Goal: Information Seeking & Learning: Find specific page/section

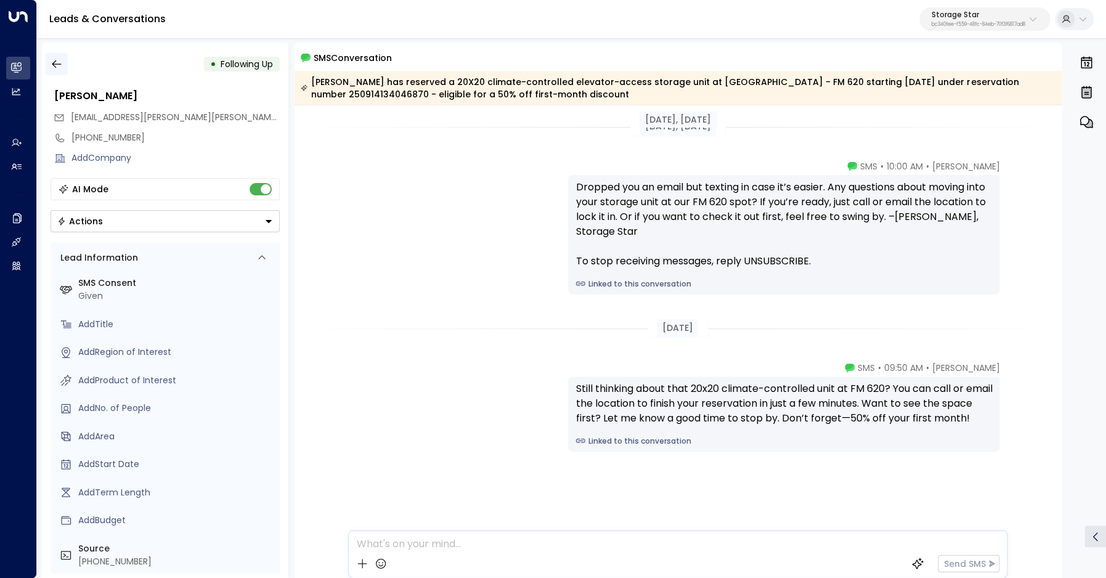
click at [59, 61] on icon "button" at bounding box center [57, 64] width 12 height 12
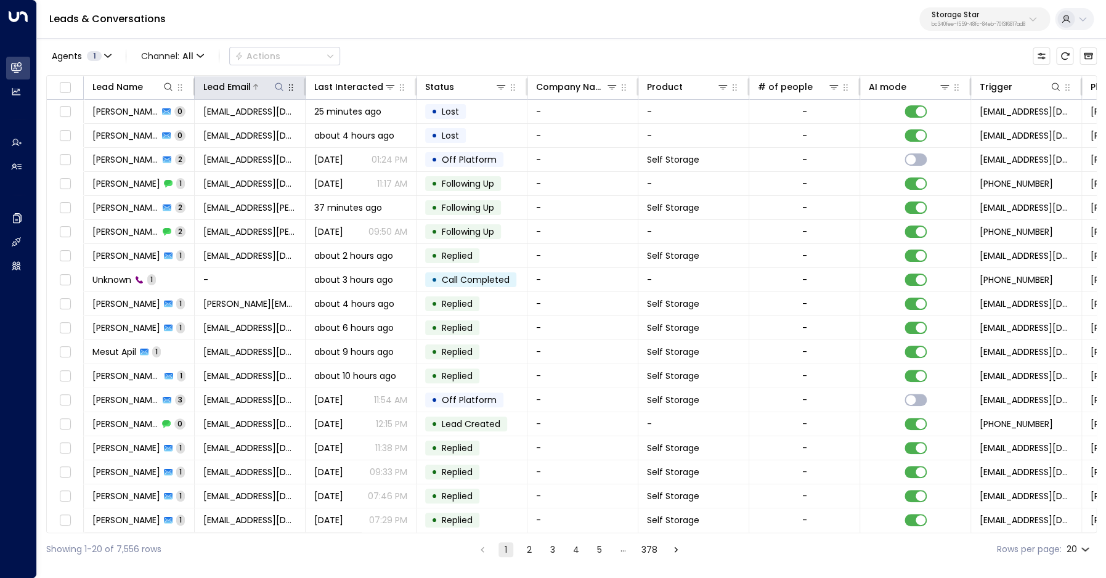
click at [282, 88] on icon at bounding box center [279, 87] width 10 height 10
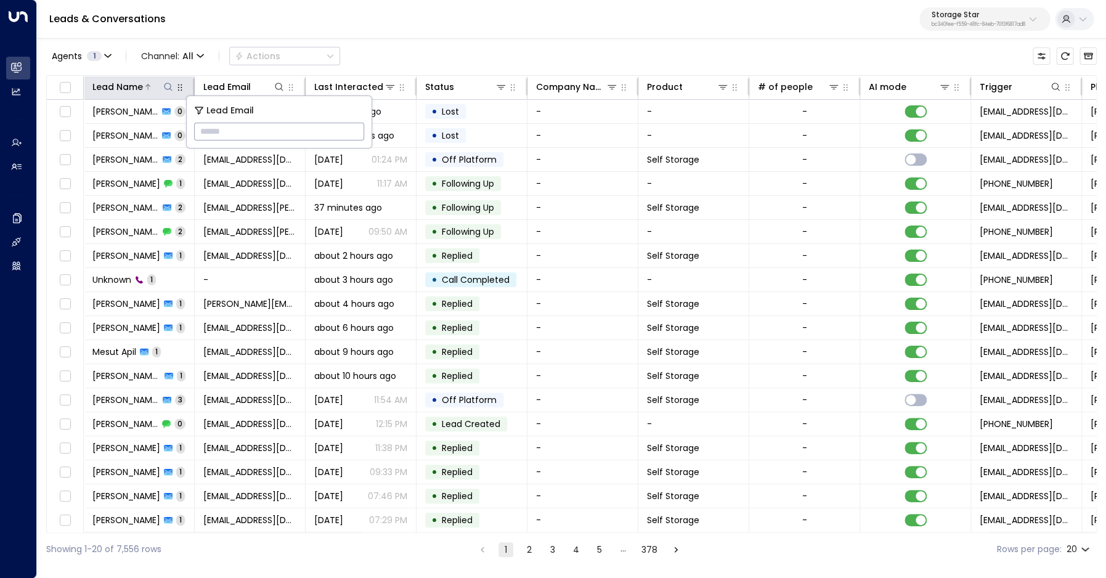
click at [169, 85] on icon at bounding box center [168, 87] width 10 height 10
type input "*****"
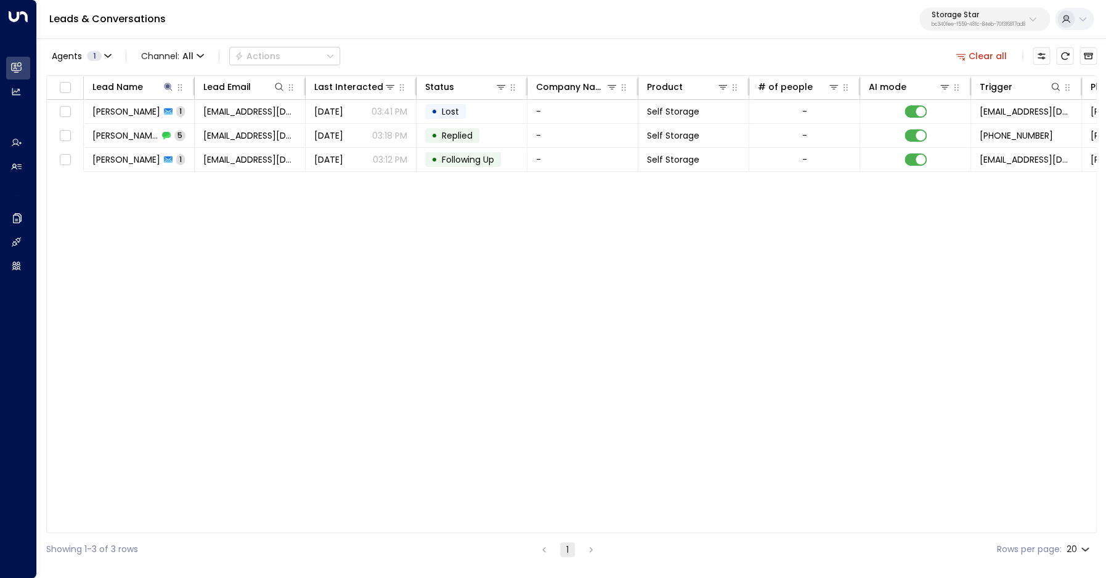
click at [216, 392] on div "Lead Name Lead Email Last Interacted Status Company Name Product # of people AI…" at bounding box center [571, 304] width 1050 height 458
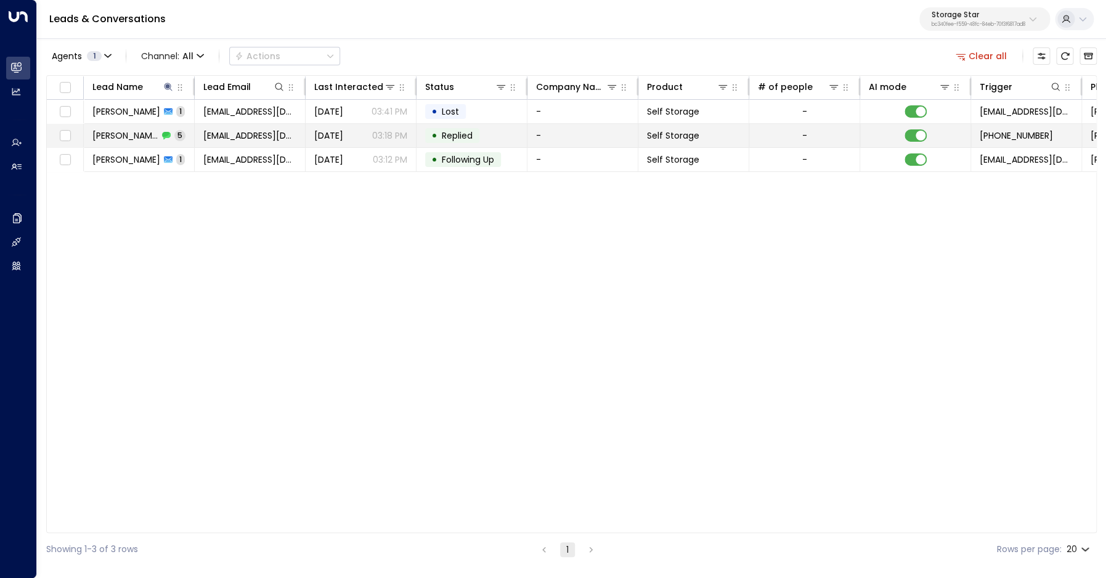
click at [135, 132] on span "Casey Kleam" at bounding box center [125, 135] width 66 height 12
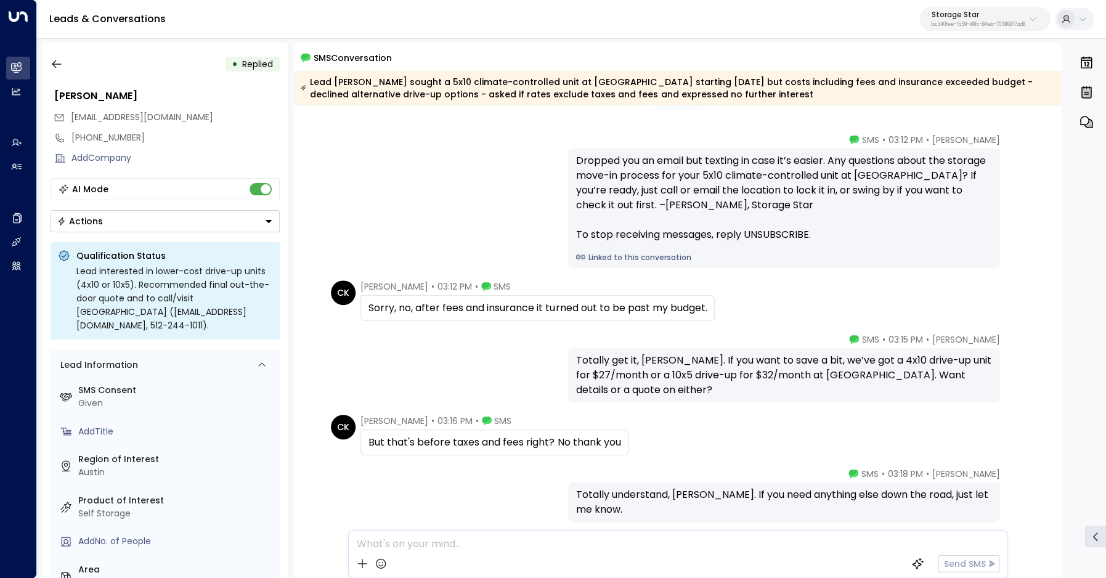
scroll to position [27, 0]
drag, startPoint x: 561, startPoint y: 442, endPoint x: 630, endPoint y: 441, distance: 69.0
click at [628, 441] on div "But that's before taxes and fees right? No thank you" at bounding box center [494, 442] width 268 height 26
click at [59, 65] on icon "button" at bounding box center [57, 64] width 12 height 12
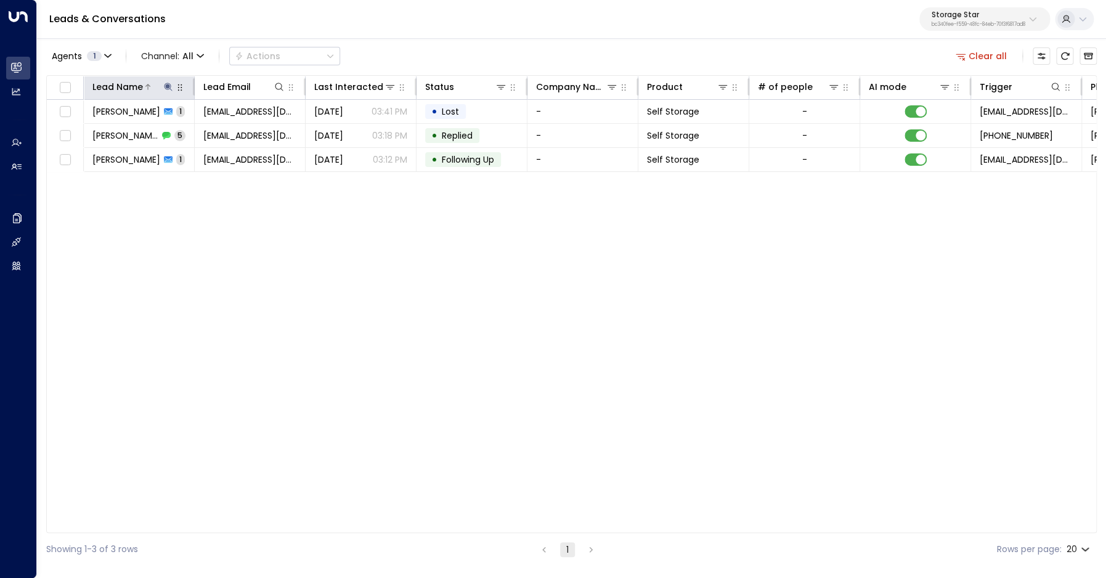
click at [168, 87] on icon at bounding box center [168, 87] width 8 height 8
click at [170, 138] on input "*****" at bounding box center [160, 131] width 154 height 23
type input "******"
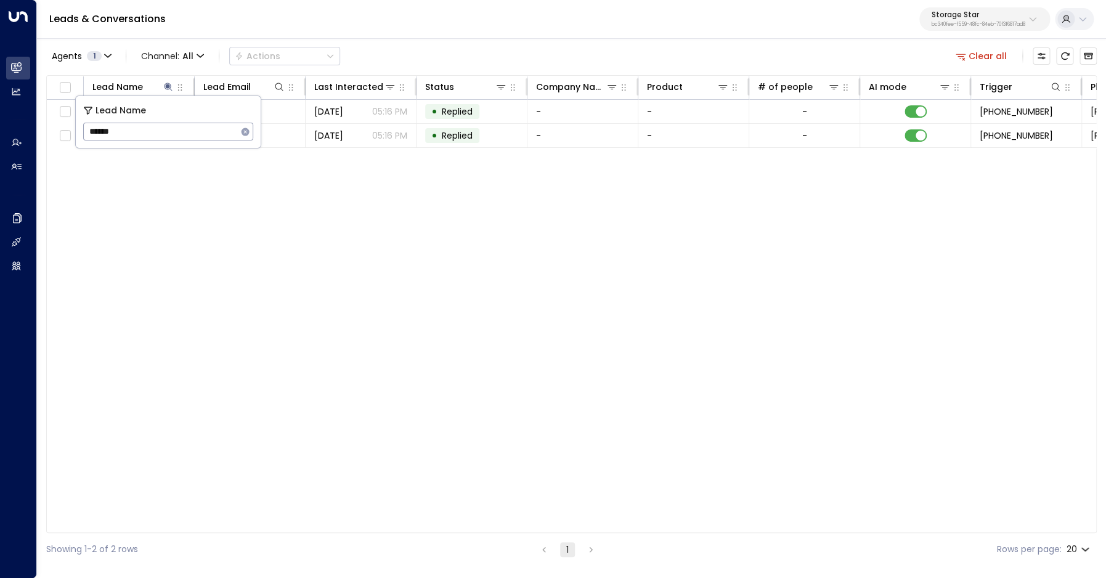
click at [323, 328] on div "Lead Name Lead Email Last Interacted Status Company Name Product # of people AI…" at bounding box center [571, 304] width 1050 height 458
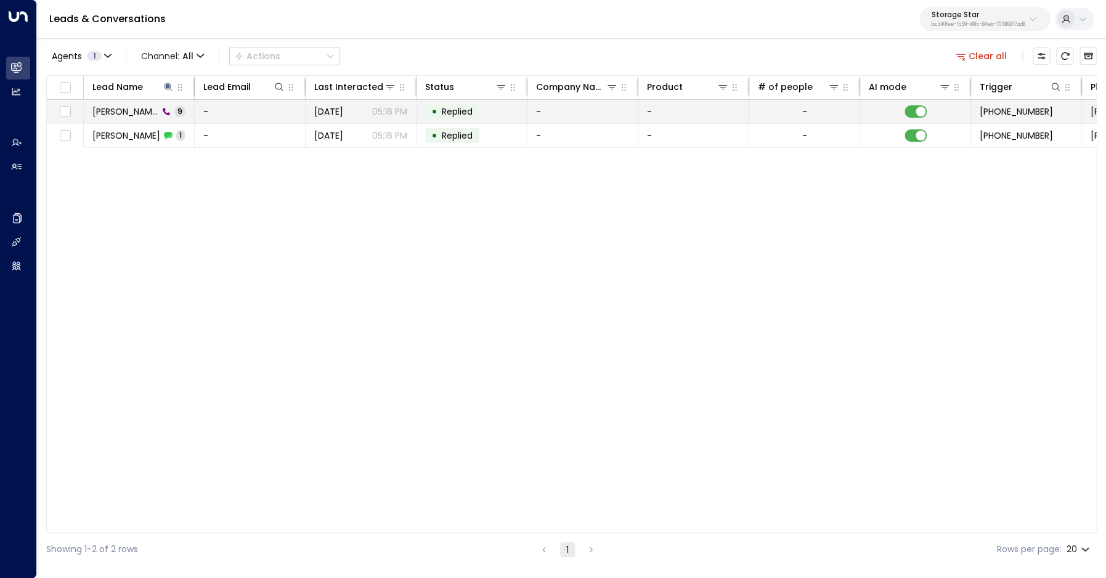
click at [125, 109] on span "Stephanie Hensis" at bounding box center [125, 111] width 66 height 12
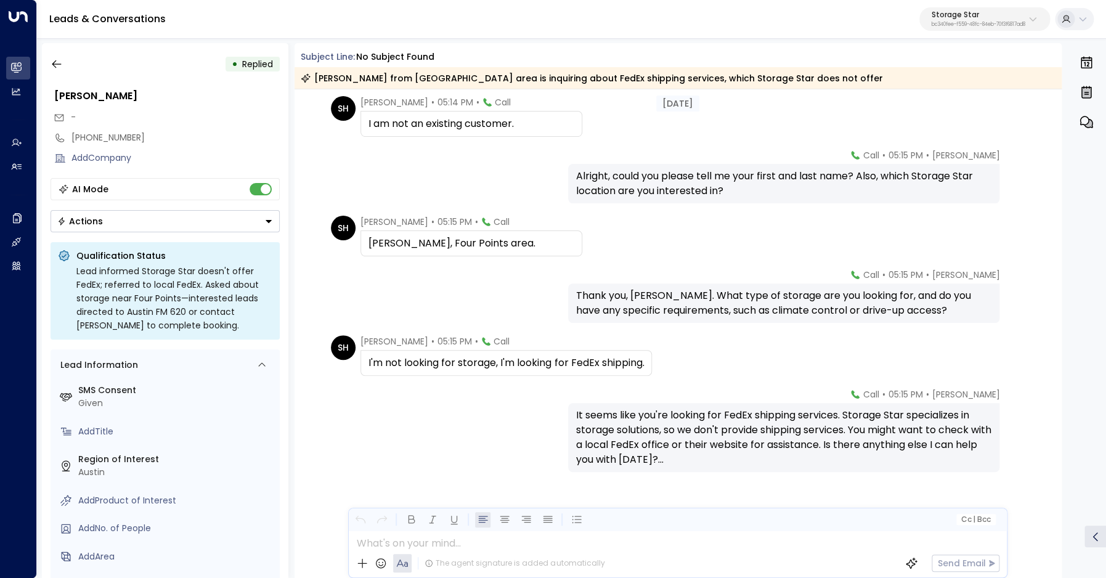
scroll to position [235, 0]
click at [52, 59] on icon "button" at bounding box center [57, 64] width 12 height 12
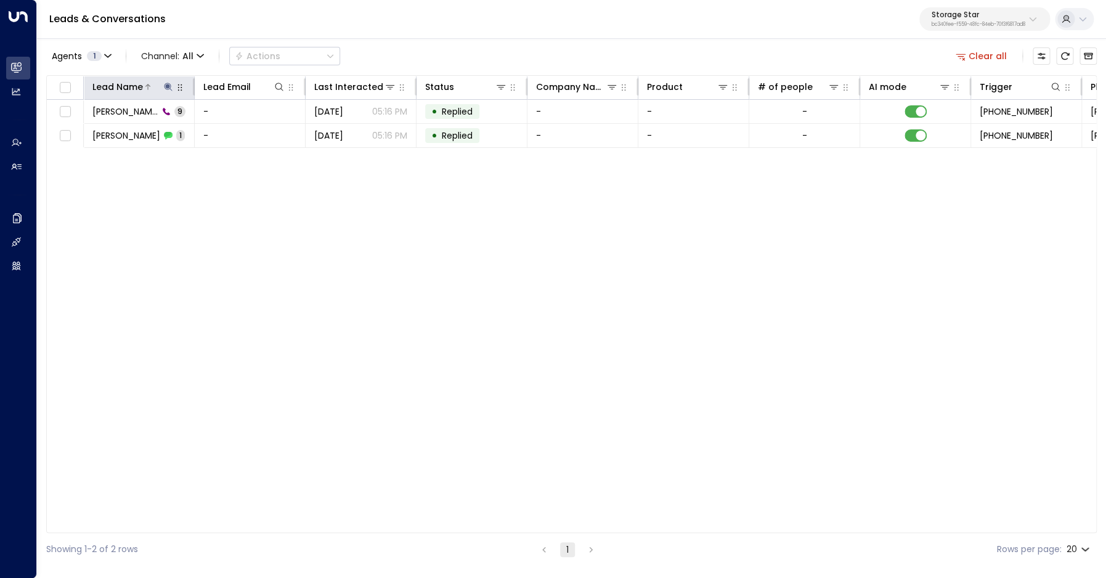
click at [170, 87] on icon at bounding box center [168, 87] width 10 height 10
type input "*****"
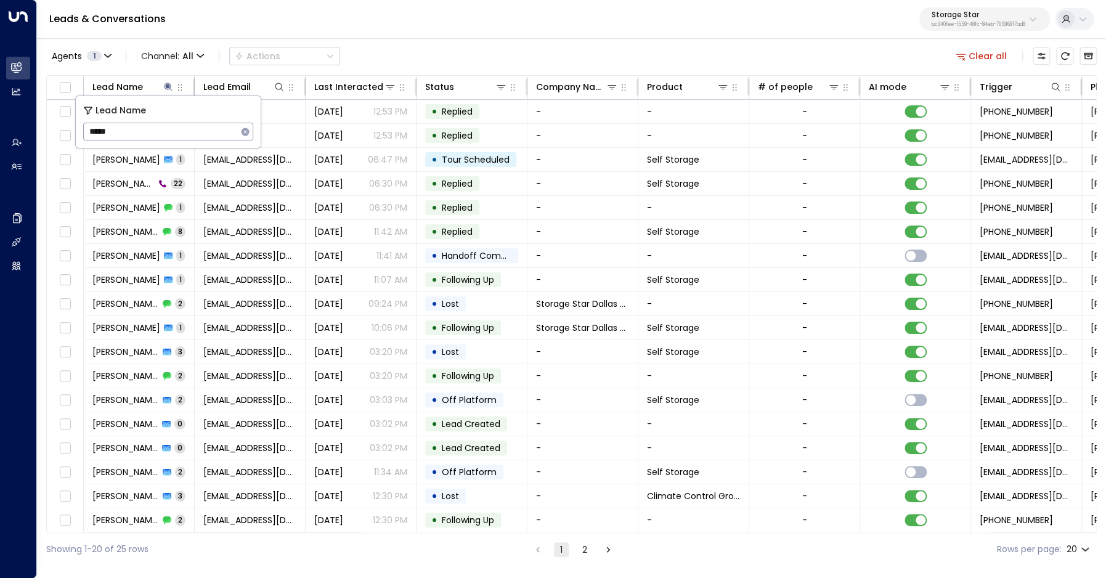
click at [422, 57] on div "Agents 1 Channel: All Actions Clear all" at bounding box center [571, 56] width 1050 height 26
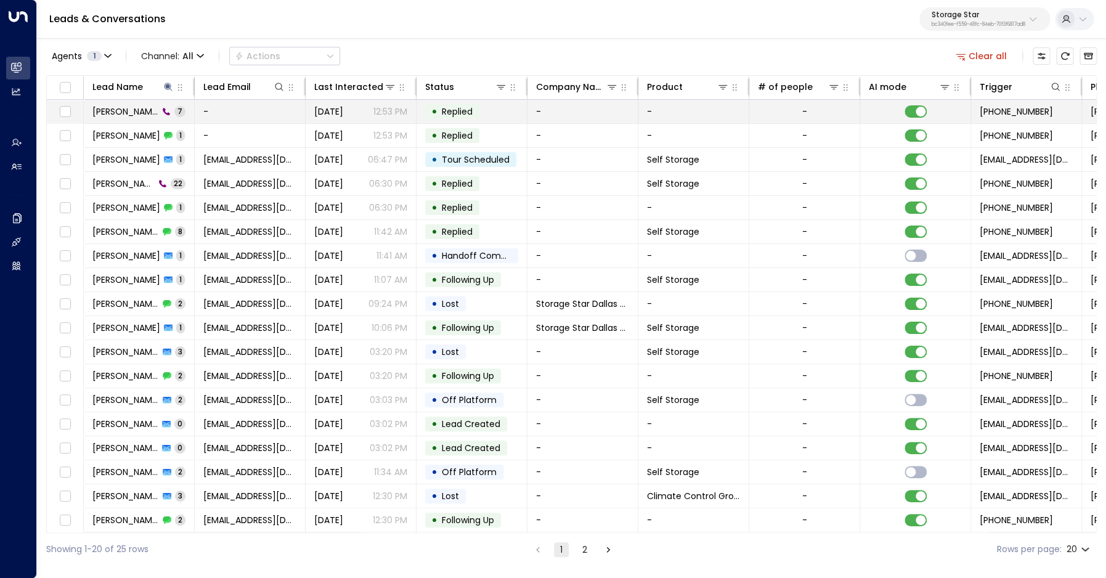
click at [136, 108] on span "Stephen Brown" at bounding box center [125, 111] width 66 height 12
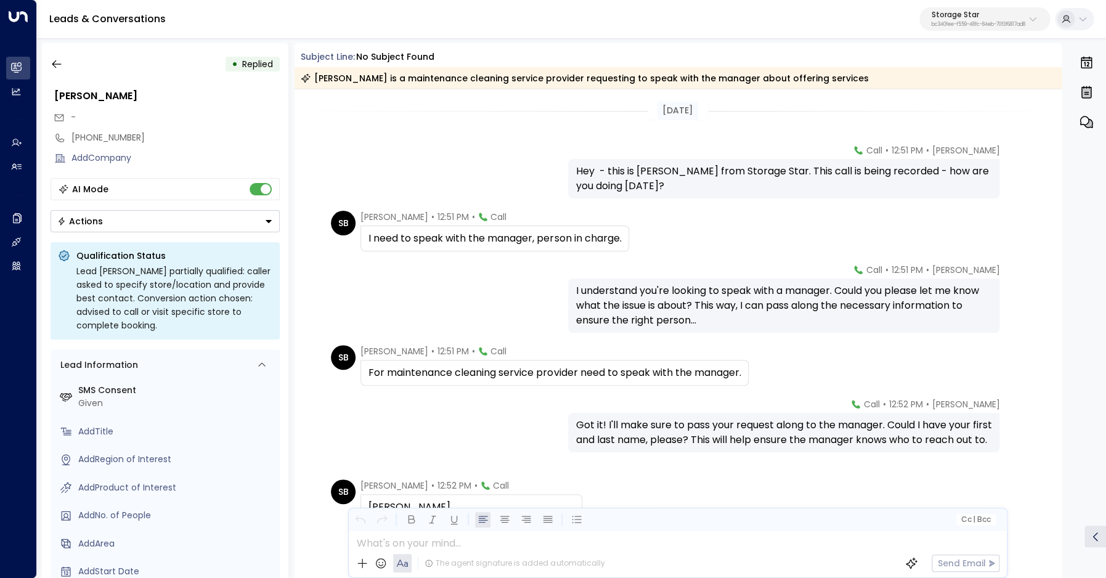
click at [483, 375] on div "For maintenance cleaning service provider need to speak with the manager." at bounding box center [554, 372] width 372 height 15
click at [499, 370] on div "For maintenance cleaning service provider need to speak with the manager." at bounding box center [554, 372] width 372 height 15
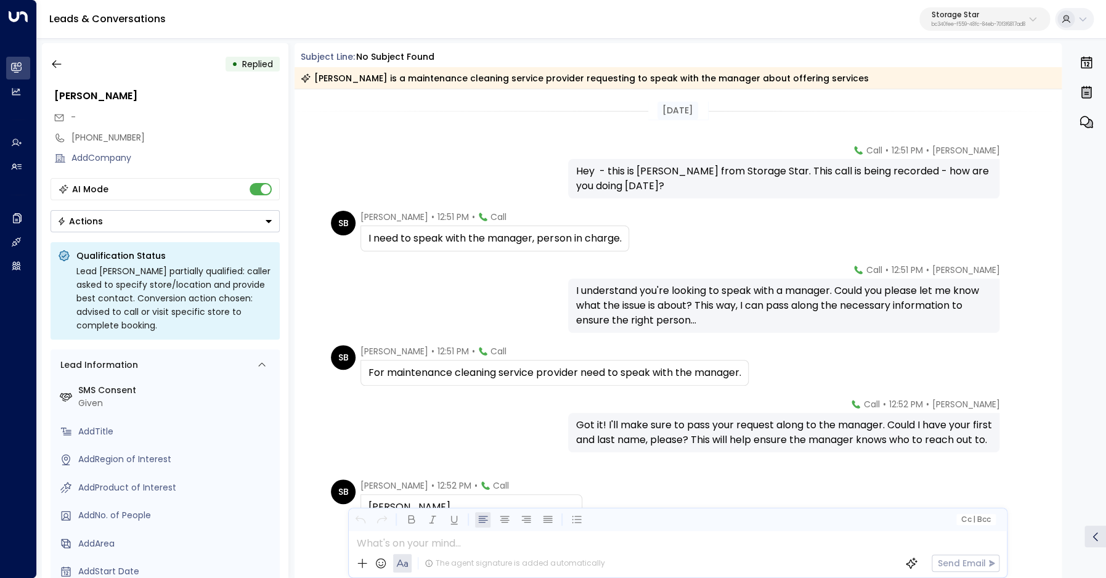
click at [499, 370] on div "For maintenance cleaning service provider need to speak with the manager." at bounding box center [554, 372] width 372 height 15
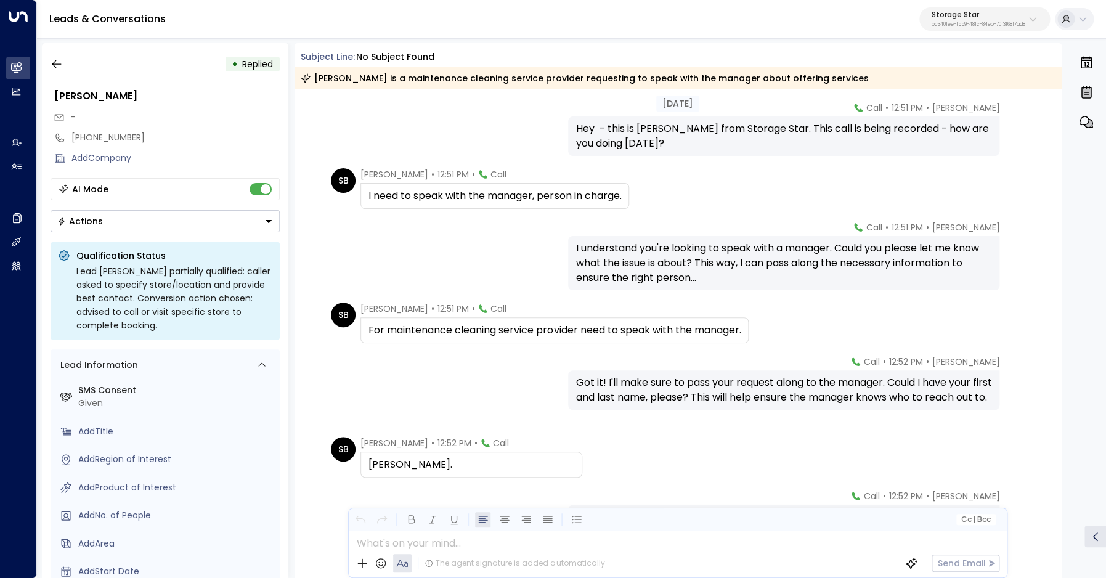
scroll to position [44, 0]
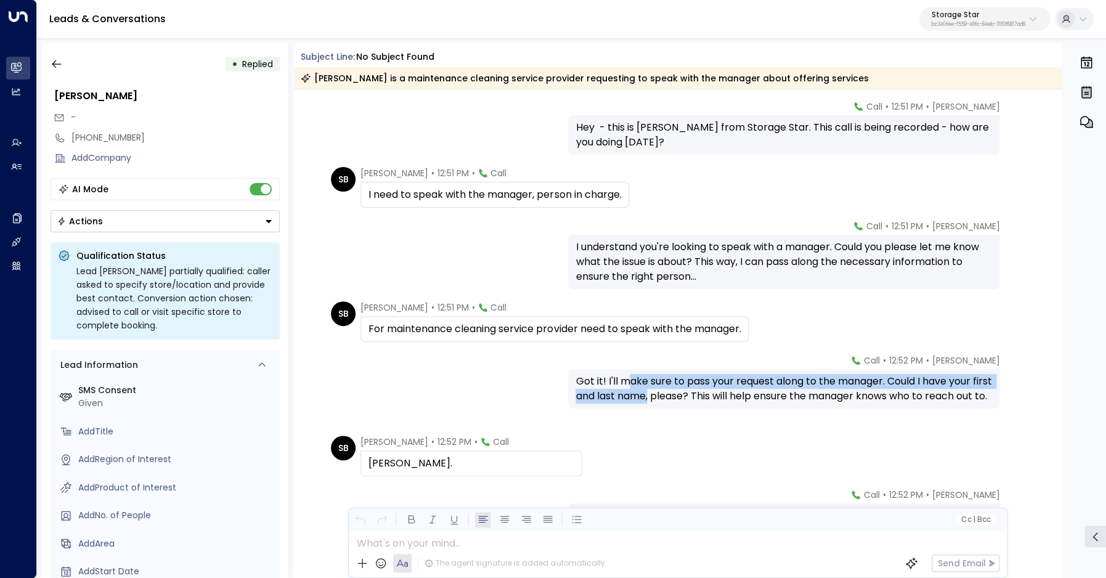
drag, startPoint x: 630, startPoint y: 386, endPoint x: 670, endPoint y: 403, distance: 44.2
click at [670, 403] on div "Got it! I'll make sure to pass your request along to the manager. Could I have …" at bounding box center [783, 389] width 416 height 30
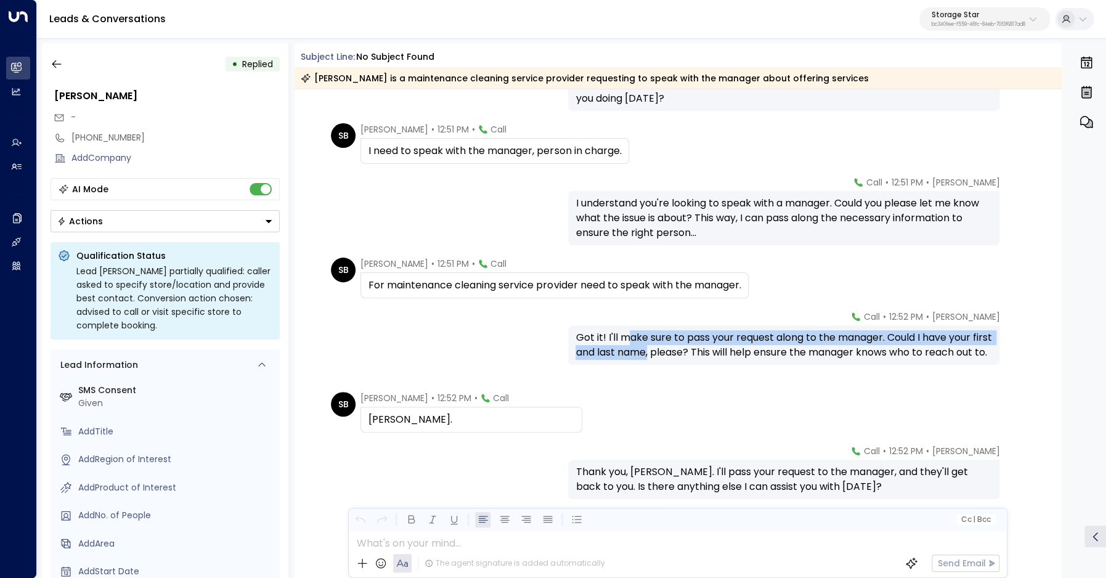
scroll to position [88, 0]
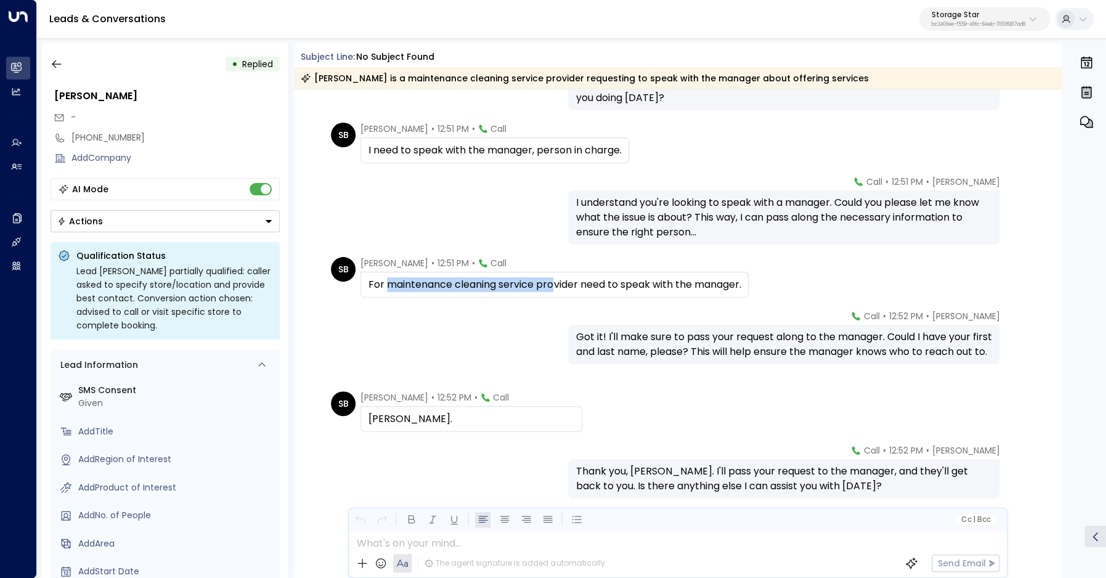
drag, startPoint x: 387, startPoint y: 286, endPoint x: 556, endPoint y: 282, distance: 168.9
click at [556, 282] on div "For maintenance cleaning service provider need to speak with the manager." at bounding box center [554, 284] width 372 height 15
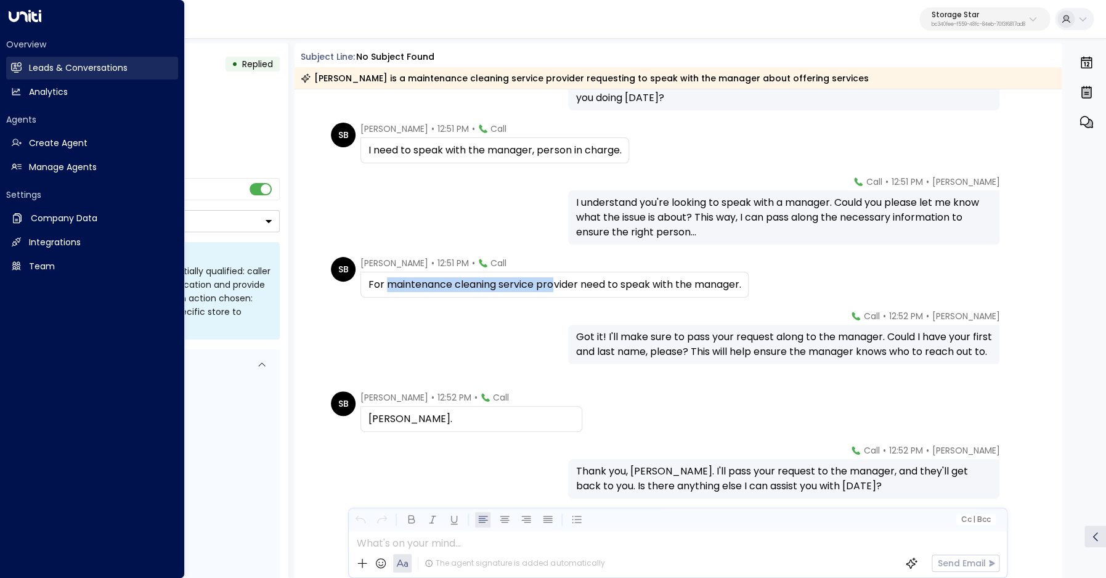
click at [14, 62] on link "Leads & Conversations Leads & Conversations" at bounding box center [92, 68] width 172 height 23
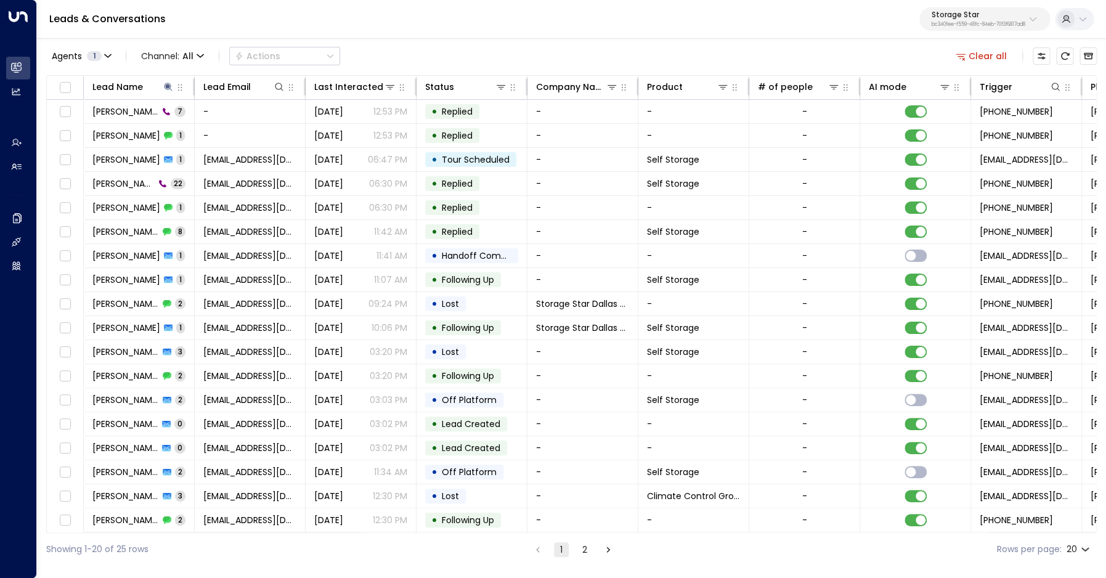
click at [986, 59] on button "Clear all" at bounding box center [982, 55] width 62 height 17
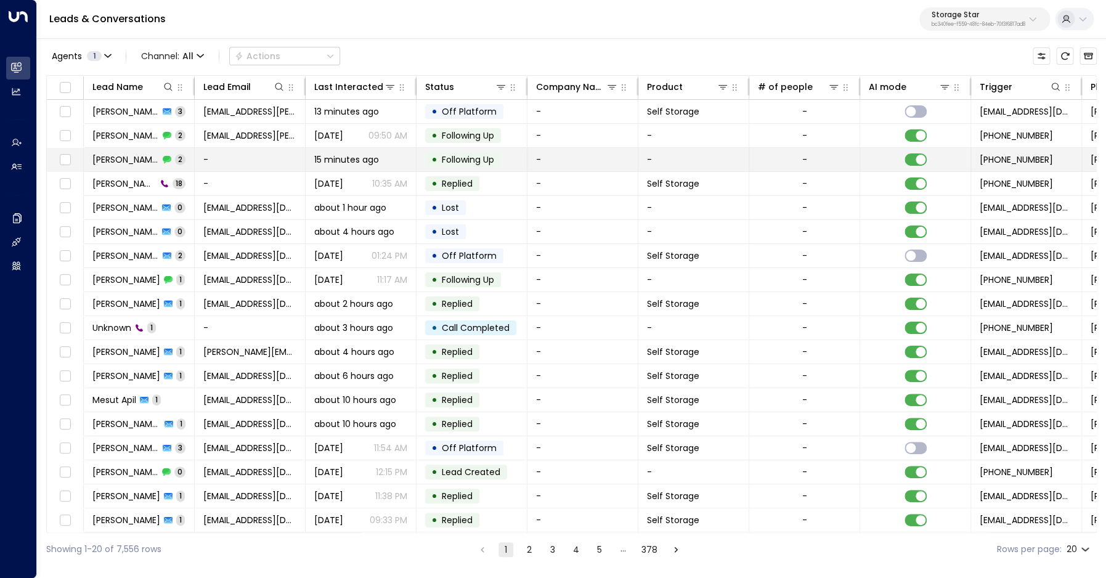
click at [141, 157] on span "Horacio Ornsby" at bounding box center [125, 159] width 67 height 12
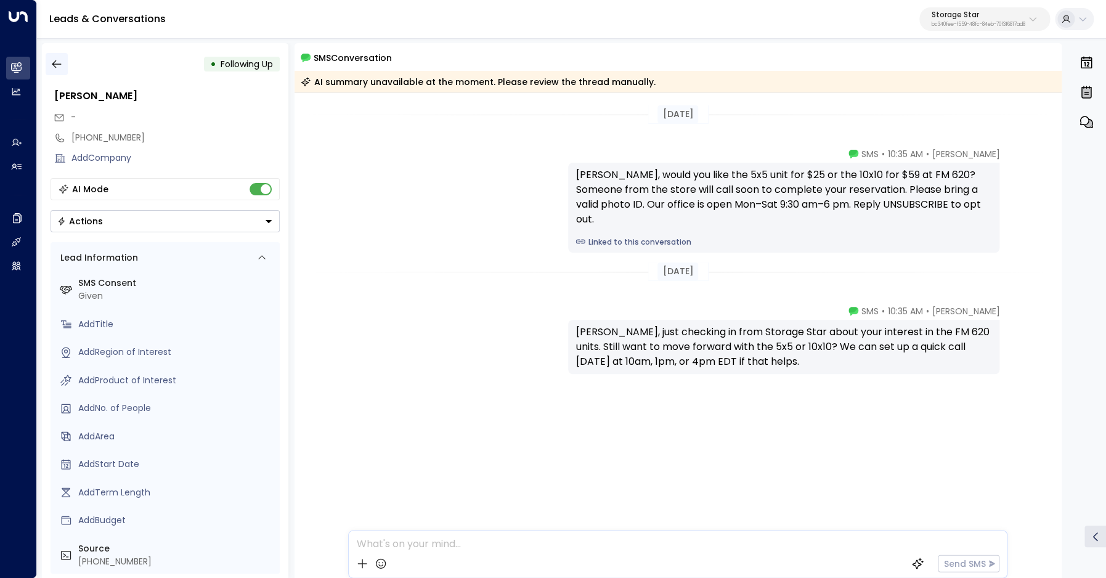
click at [52, 67] on icon "button" at bounding box center [57, 64] width 12 height 12
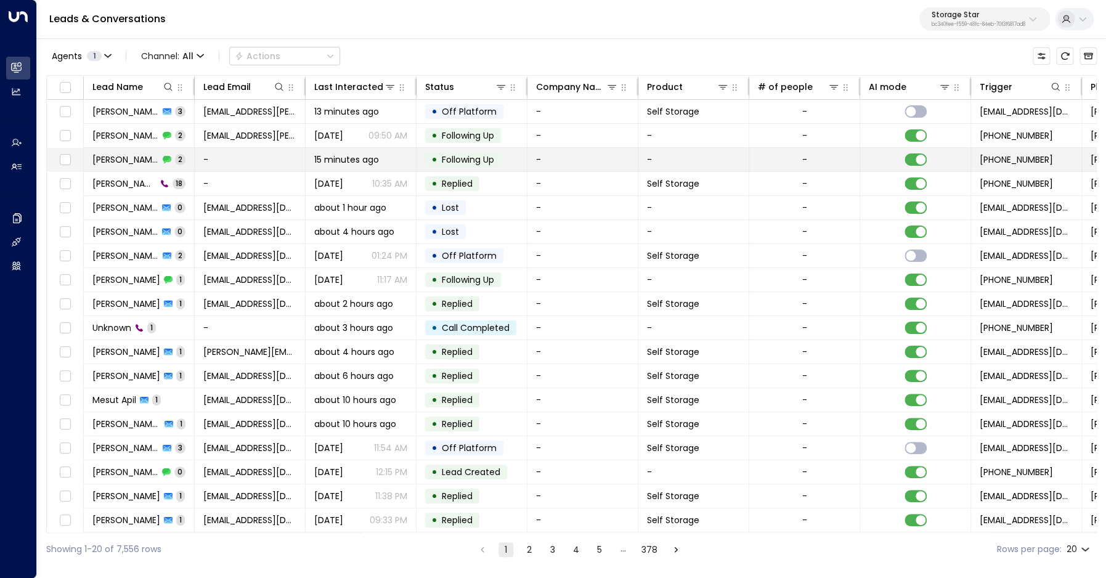
click at [128, 153] on td "Horacio Ornsby 2" at bounding box center [139, 159] width 111 height 23
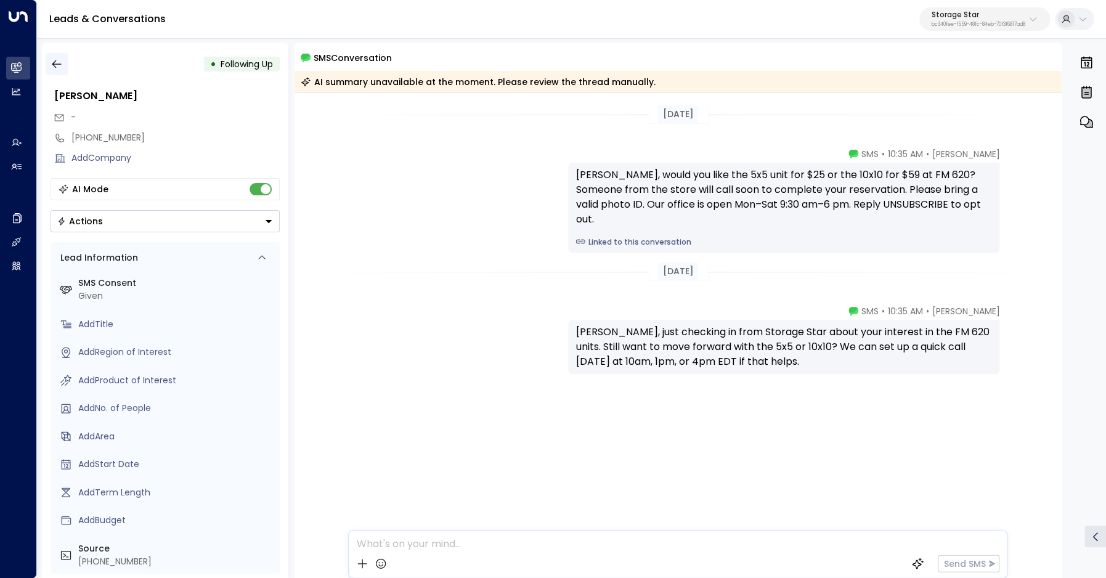
click at [59, 63] on icon "button" at bounding box center [57, 64] width 12 height 12
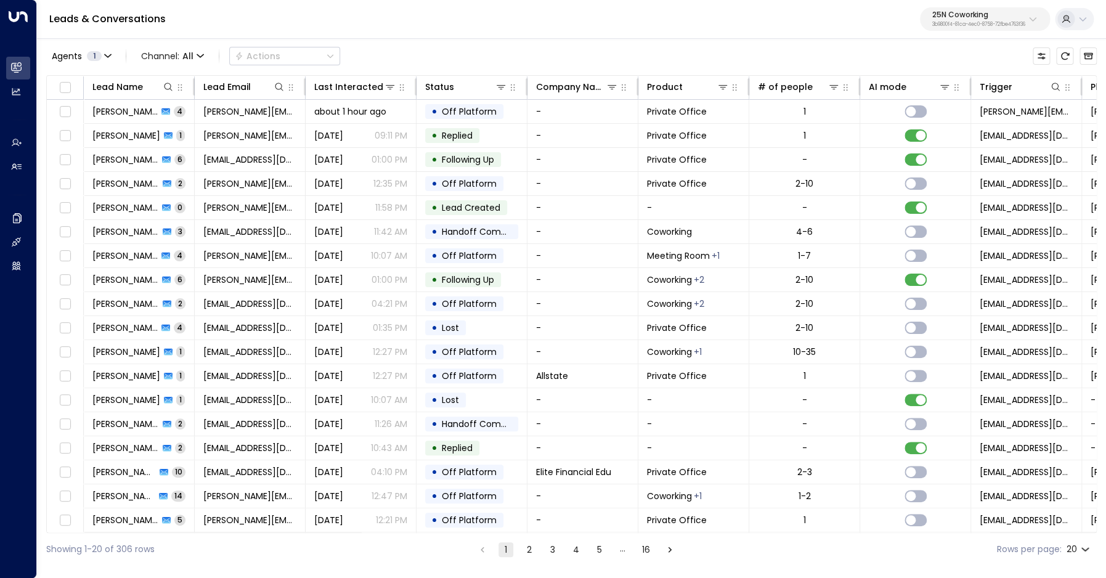
click at [992, 13] on p "25N Coworking" at bounding box center [978, 14] width 93 height 7
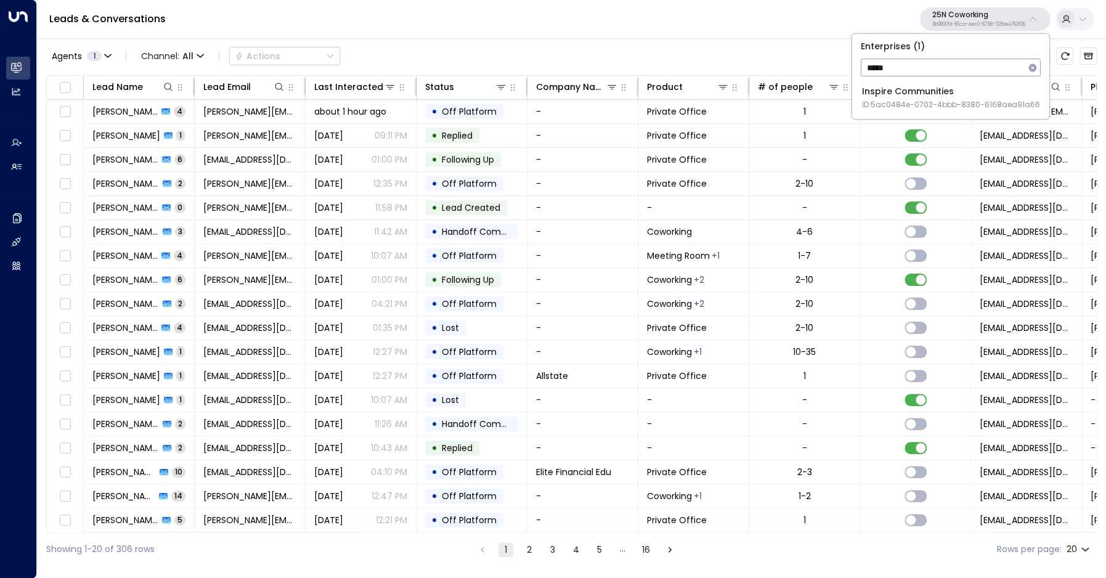
type input "*****"
click at [945, 107] on span "ID: 5ac0484e-0702-4bbb-8380-6168aea91a66" at bounding box center [951, 104] width 178 height 11
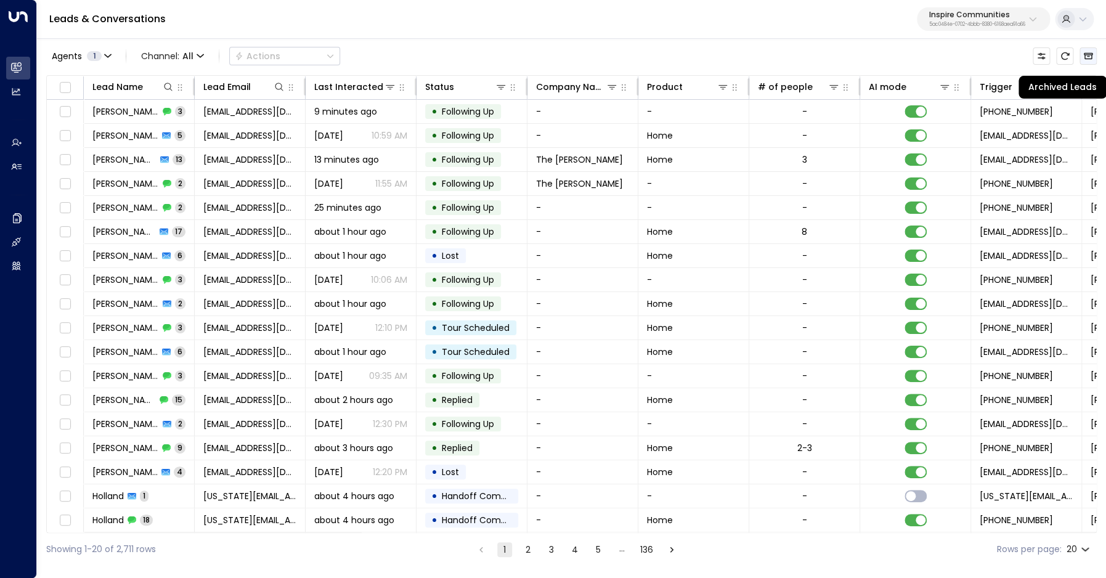
click at [1086, 59] on icon "Archived Leads" at bounding box center [1088, 56] width 9 height 7
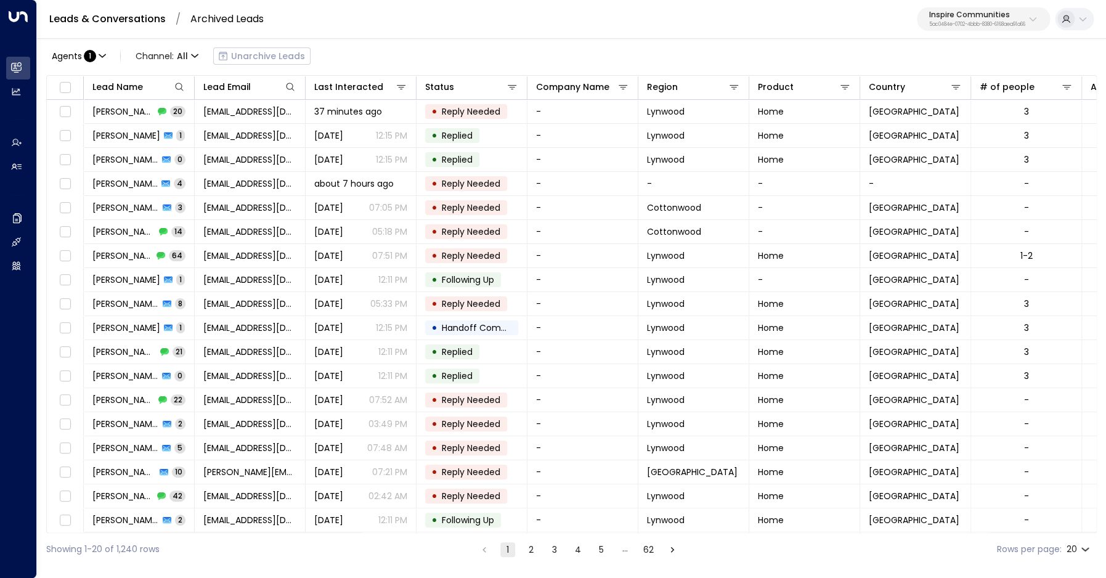
scroll to position [48, 0]
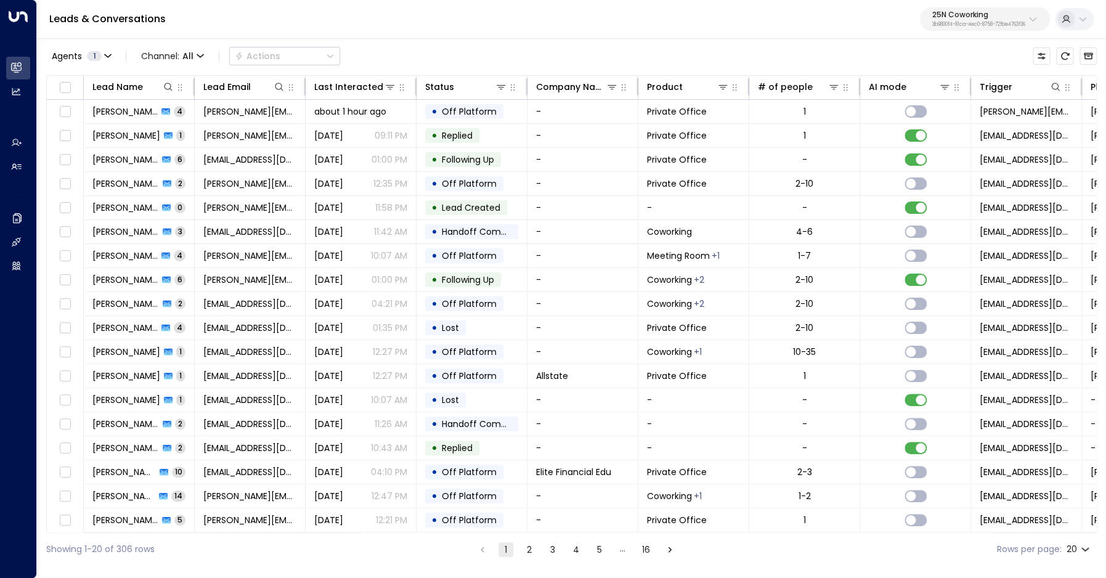
click at [983, 21] on div "25N Coworking 3b9800f4-81ca-4ec0-8758-72fbe4763f36" at bounding box center [978, 19] width 93 height 16
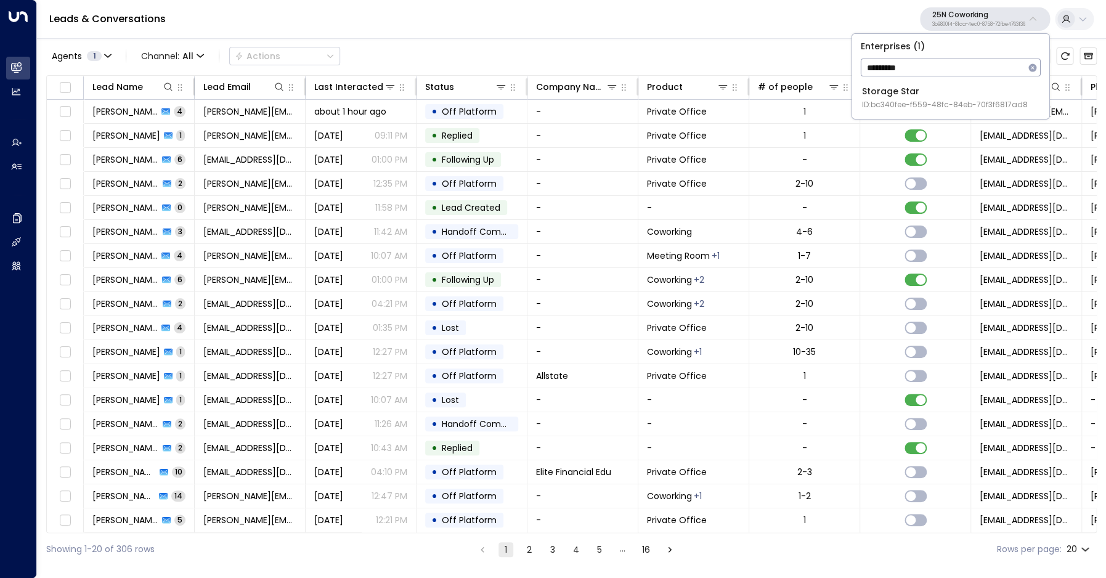
type input "*********"
click at [937, 97] on div "Storage Star ID: bc340fee-f559-48fc-84eb-70f3f6817ad8" at bounding box center [945, 97] width 166 height 25
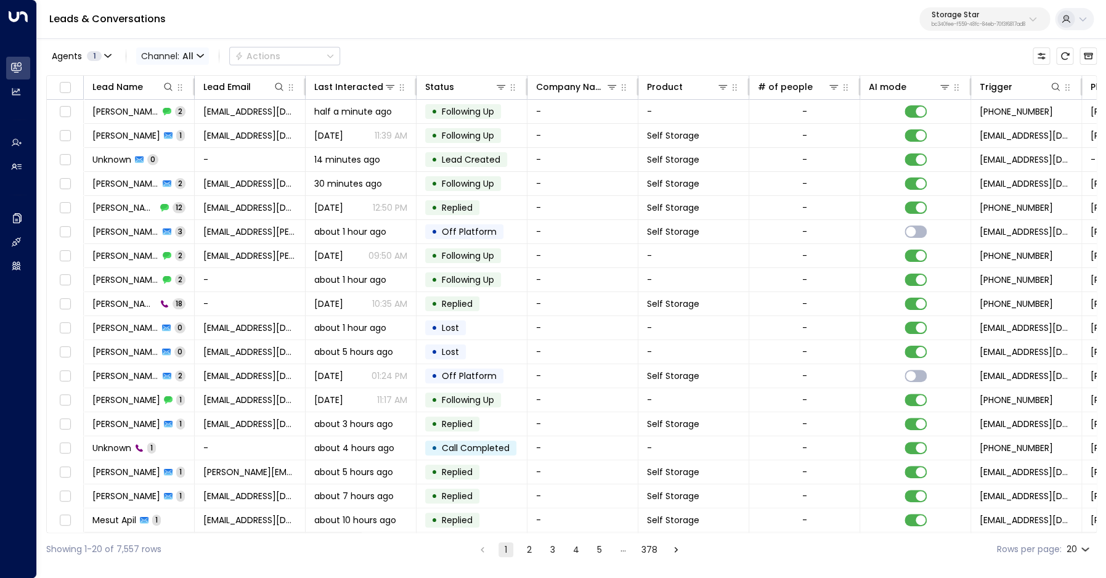
click at [172, 57] on span "Channel: All" at bounding box center [172, 55] width 73 height 17
click at [432, 39] on div at bounding box center [553, 289] width 1106 height 578
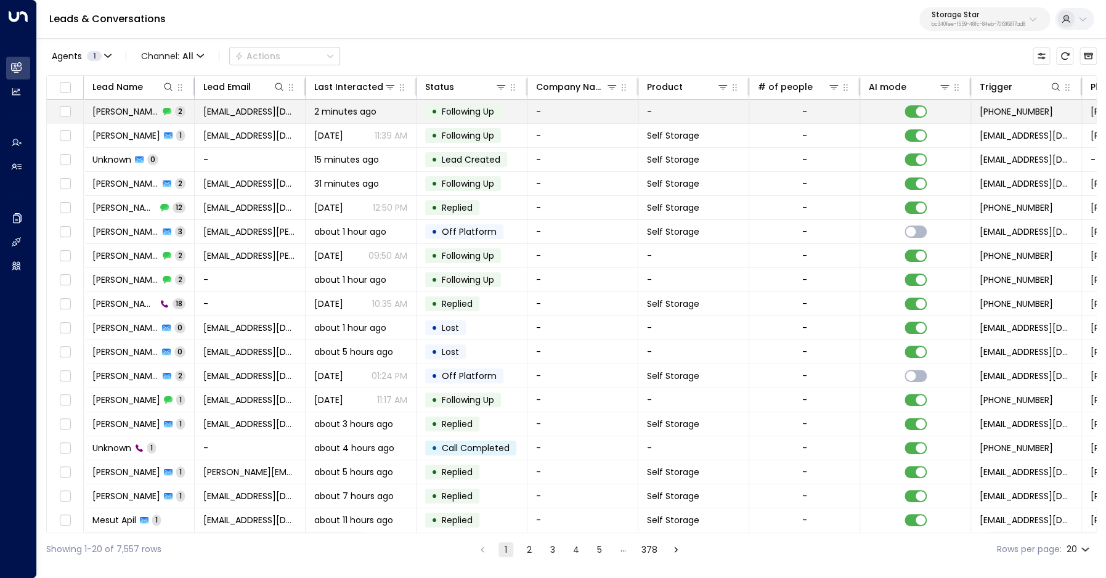
click at [134, 109] on span "Raymond Raygoza" at bounding box center [125, 111] width 67 height 12
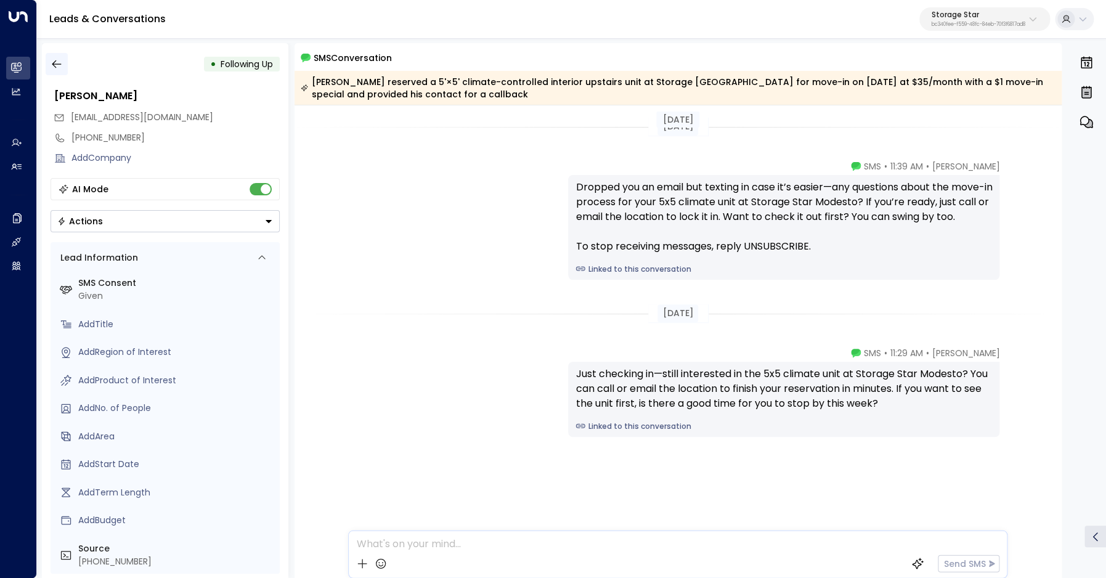
click at [60, 69] on icon "button" at bounding box center [57, 64] width 12 height 12
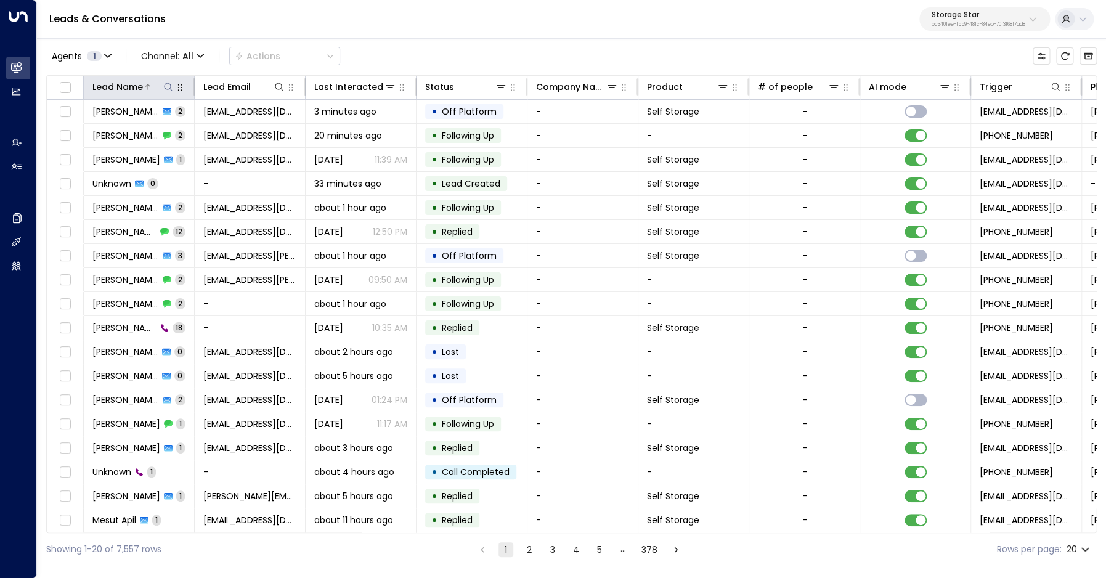
click at [169, 87] on icon at bounding box center [168, 87] width 10 height 10
type input "******"
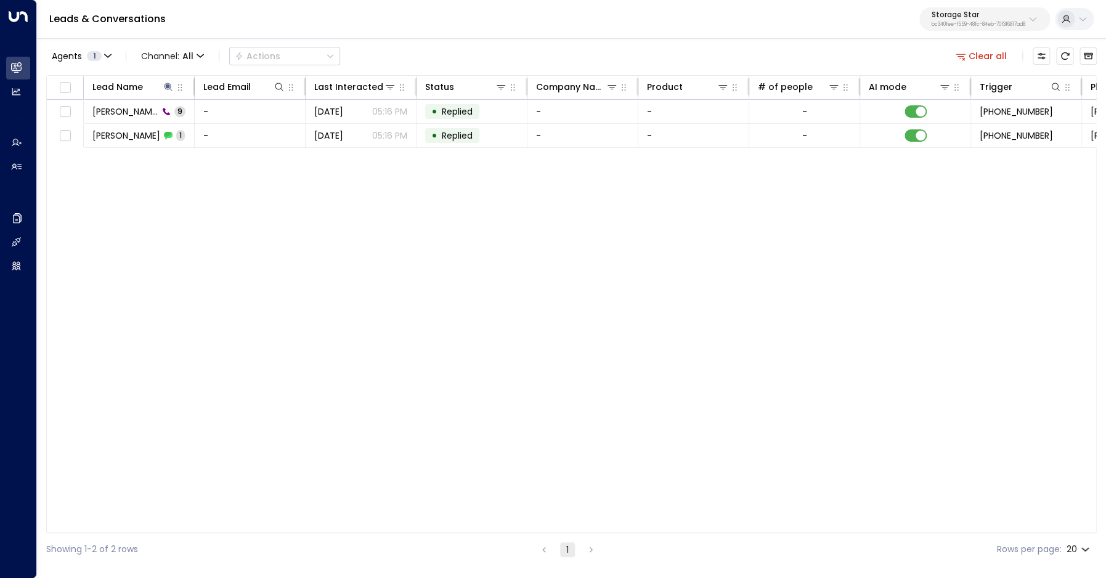
click at [444, 51] on div "Agents 1 Channel: All Actions Clear all" at bounding box center [571, 56] width 1050 height 26
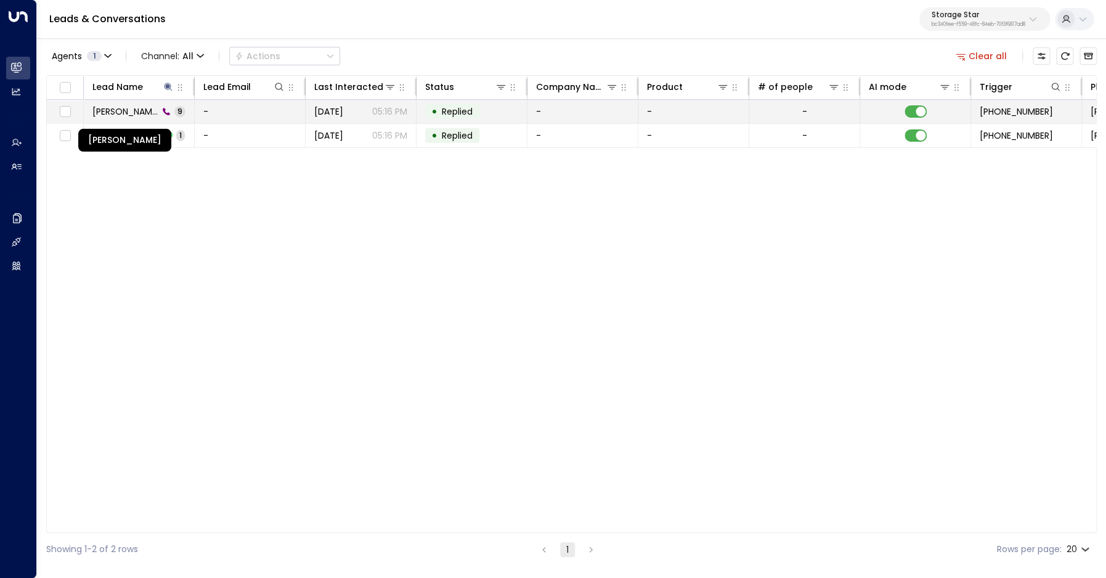
click at [113, 118] on span "[PERSON_NAME]" at bounding box center [125, 111] width 66 height 12
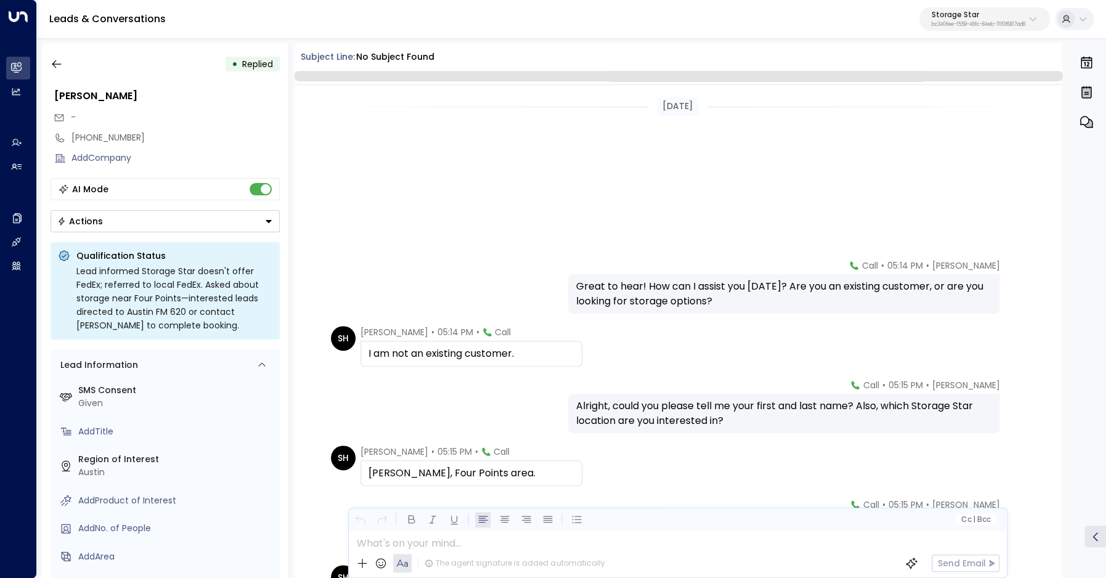
scroll to position [247, 0]
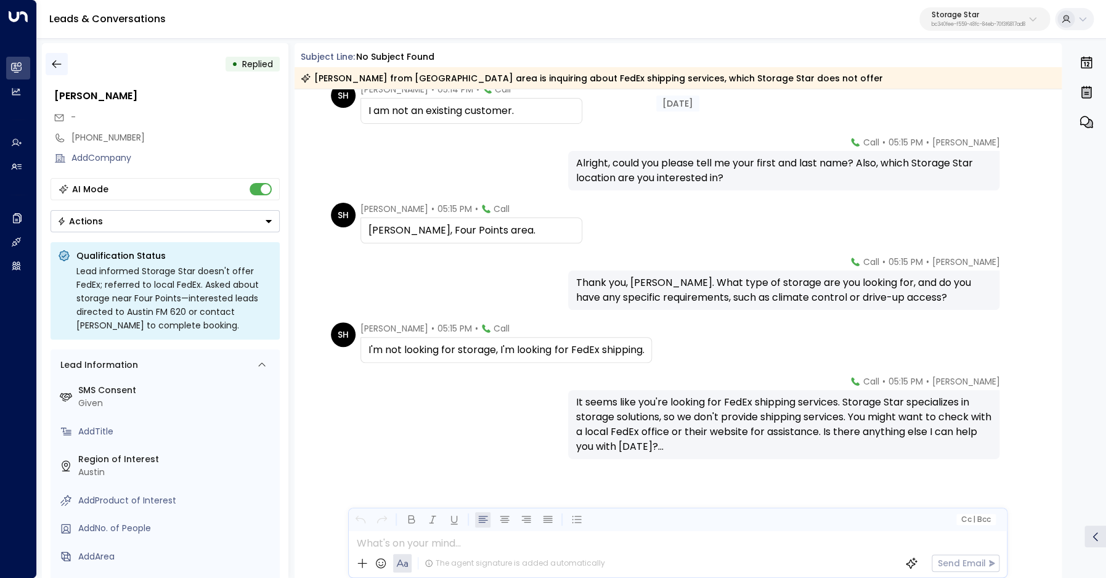
click at [60, 67] on icon "button" at bounding box center [57, 64] width 12 height 12
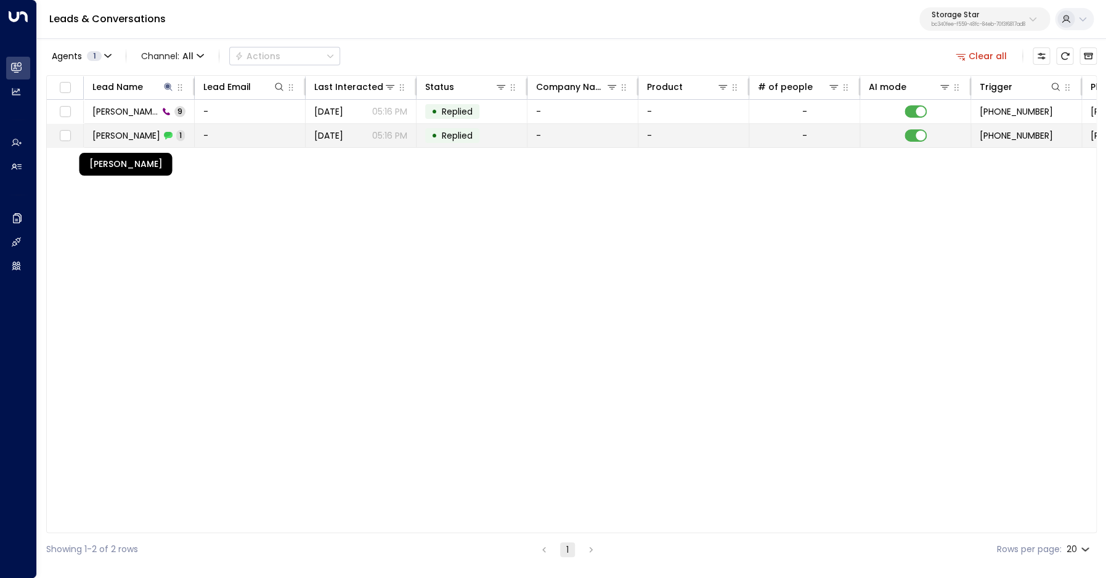
click at [135, 132] on span "[PERSON_NAME]" at bounding box center [126, 135] width 68 height 12
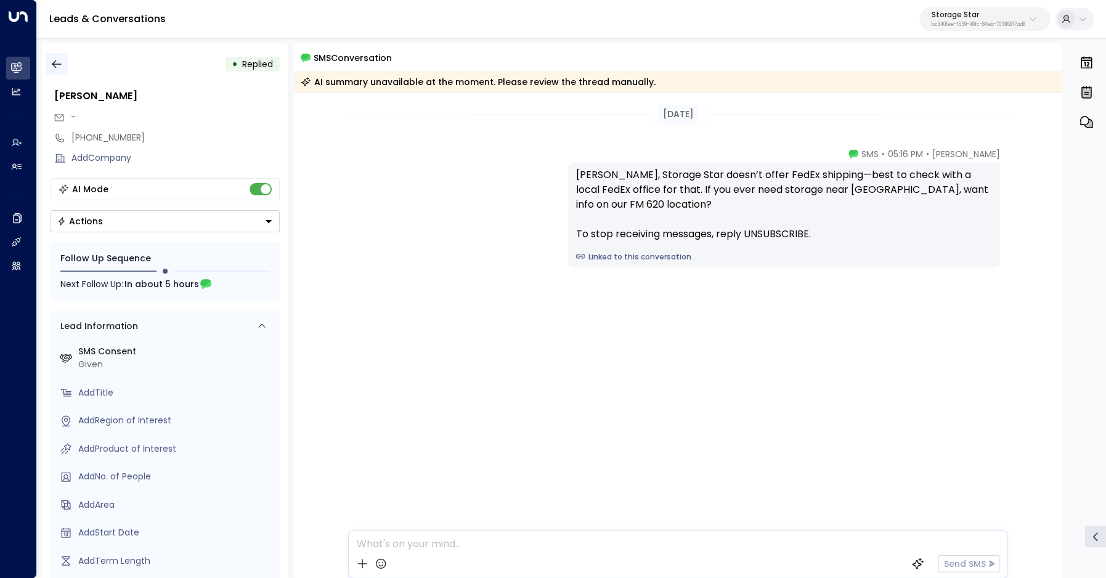
click at [55, 63] on icon "button" at bounding box center [57, 64] width 12 height 12
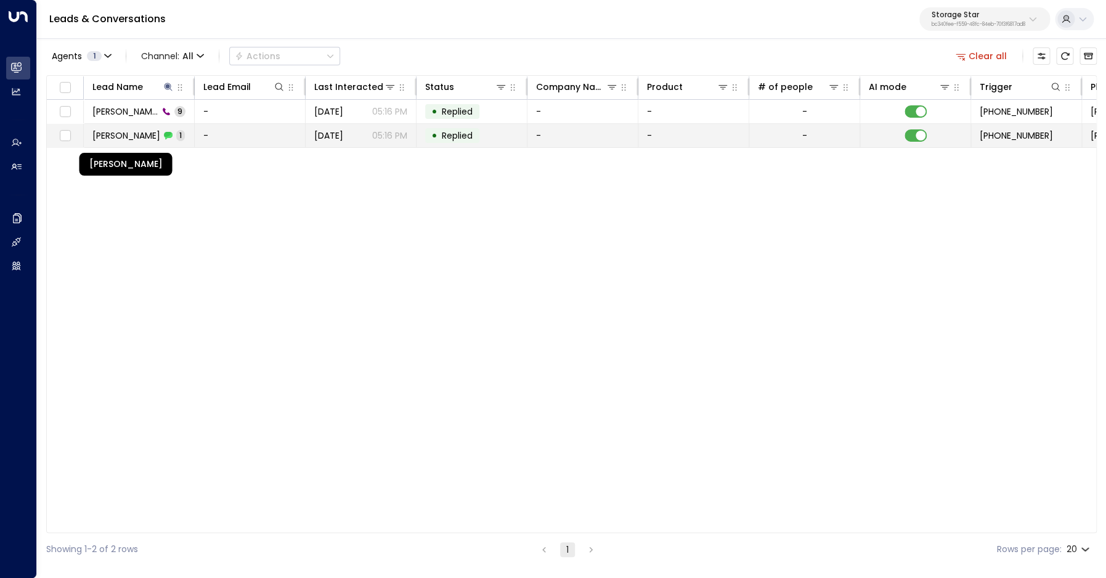
click at [113, 132] on span "[PERSON_NAME]" at bounding box center [126, 135] width 68 height 12
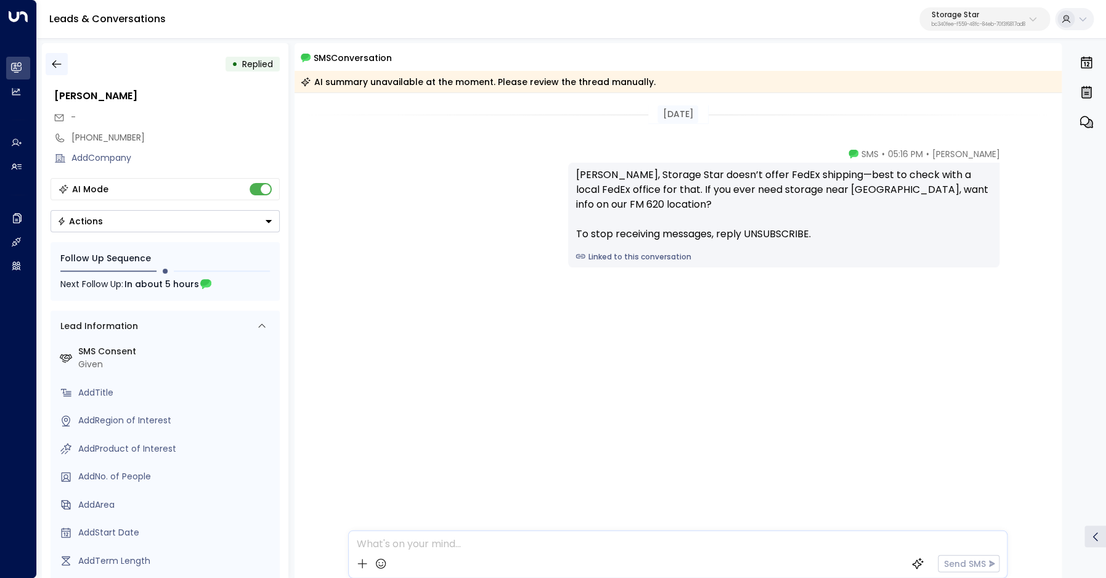
click at [57, 63] on icon "button" at bounding box center [57, 64] width 12 height 12
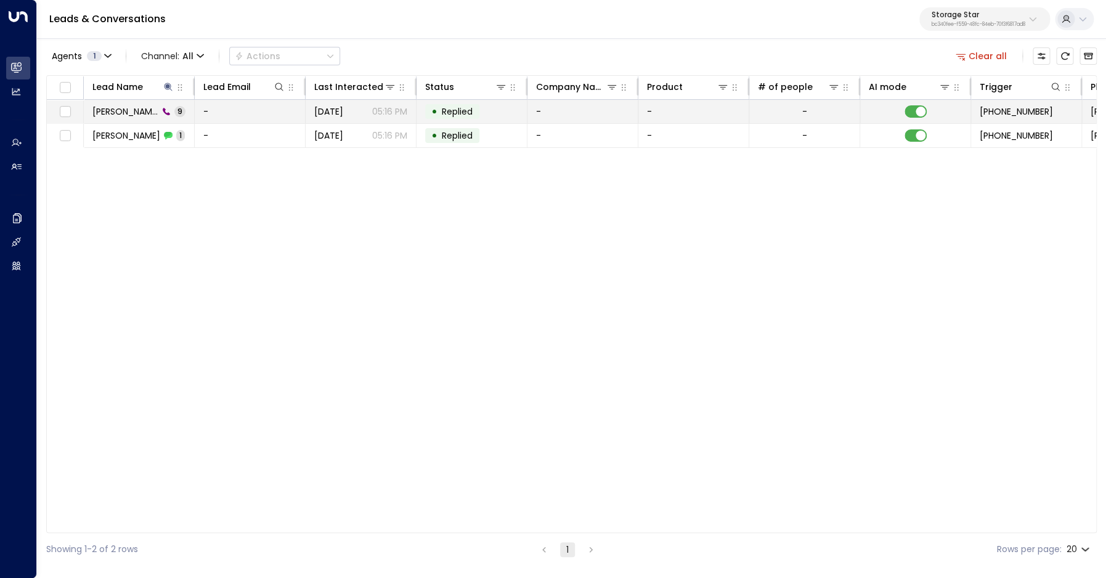
click at [118, 103] on td "Stephanie Hensis 9" at bounding box center [139, 111] width 111 height 23
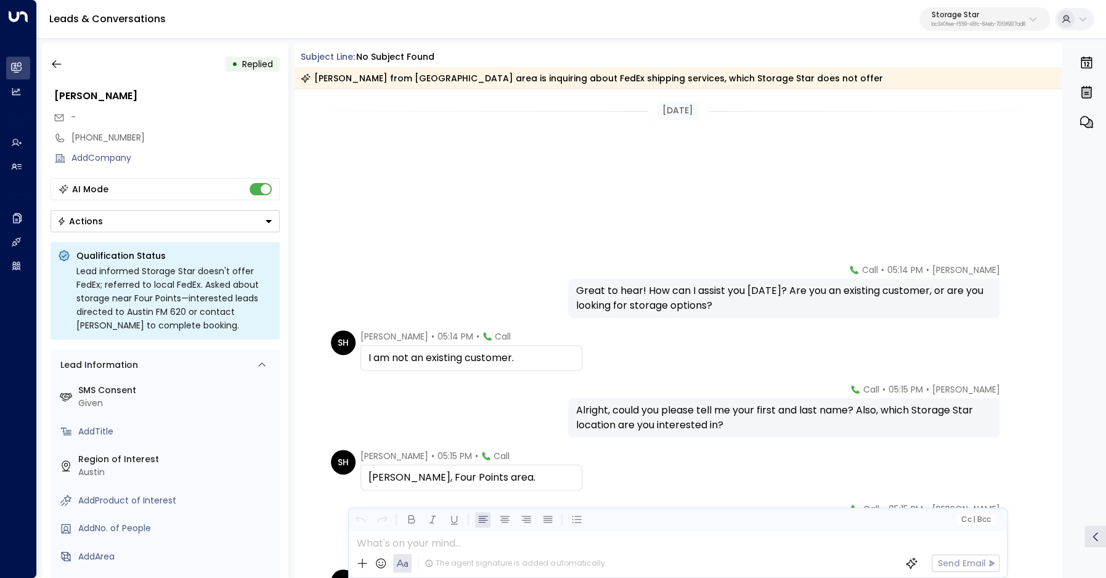
scroll to position [251, 0]
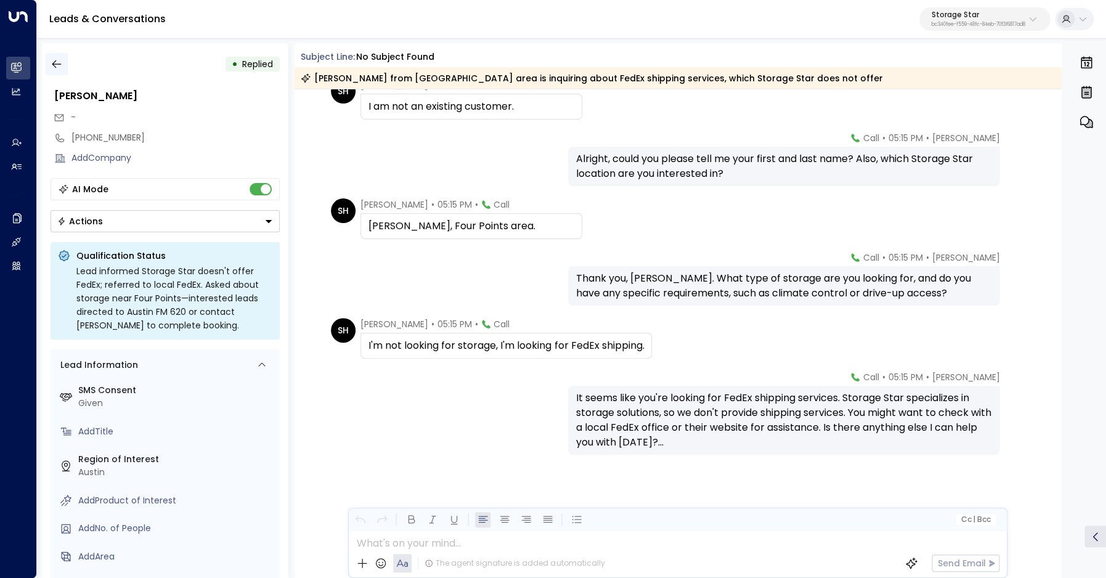
click at [56, 67] on icon "button" at bounding box center [57, 64] width 12 height 12
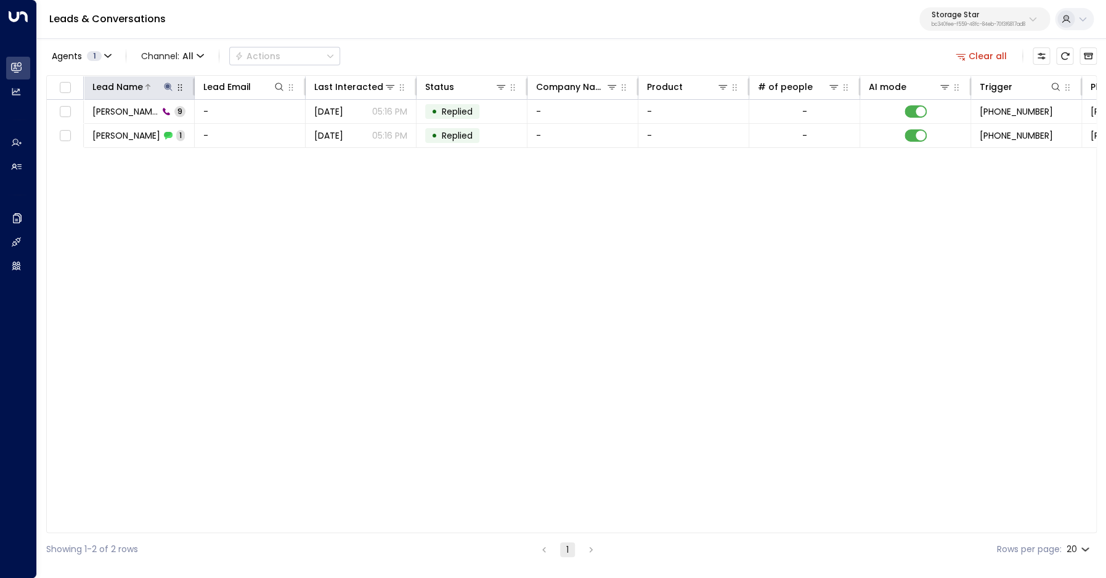
click at [169, 86] on icon at bounding box center [168, 87] width 8 height 8
click at [162, 131] on input "******" at bounding box center [160, 131] width 154 height 23
type input "*****"
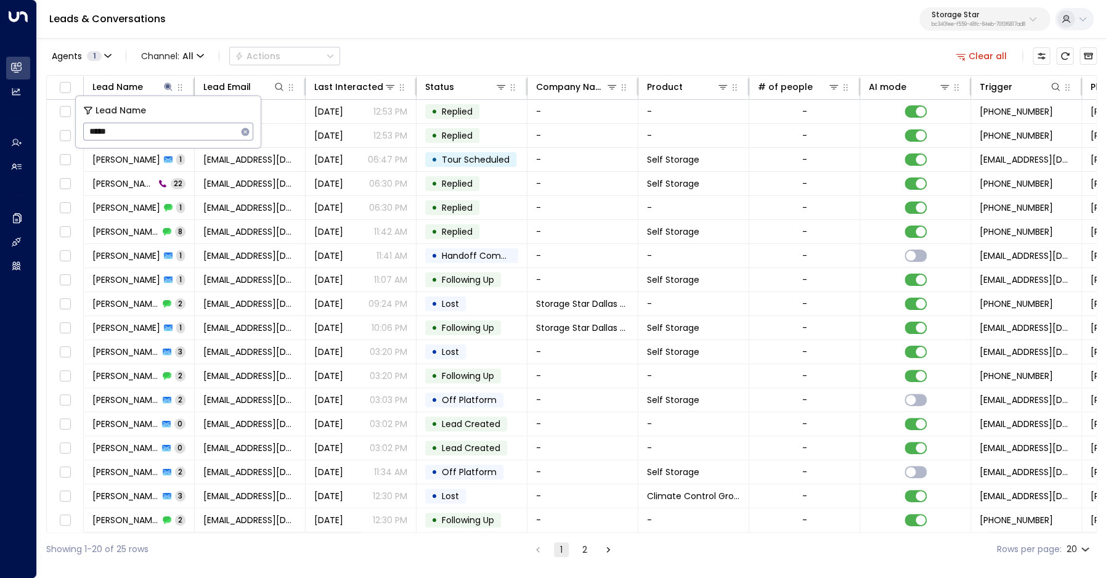
click at [434, 51] on div "Agents 1 Channel: All Actions Clear all" at bounding box center [571, 56] width 1050 height 26
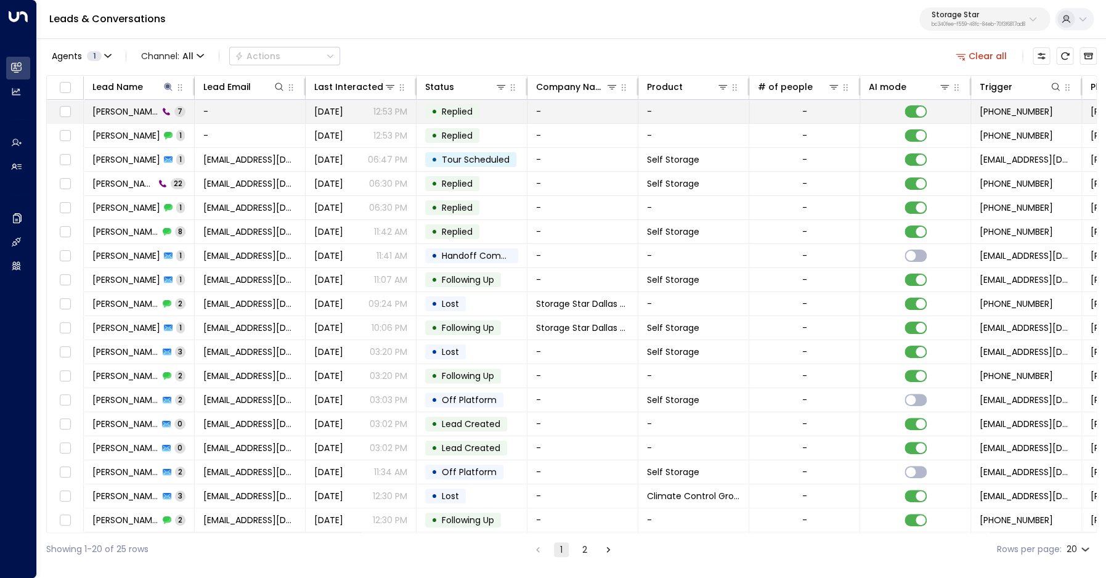
click at [131, 115] on span "Stephen Brown" at bounding box center [125, 111] width 66 height 12
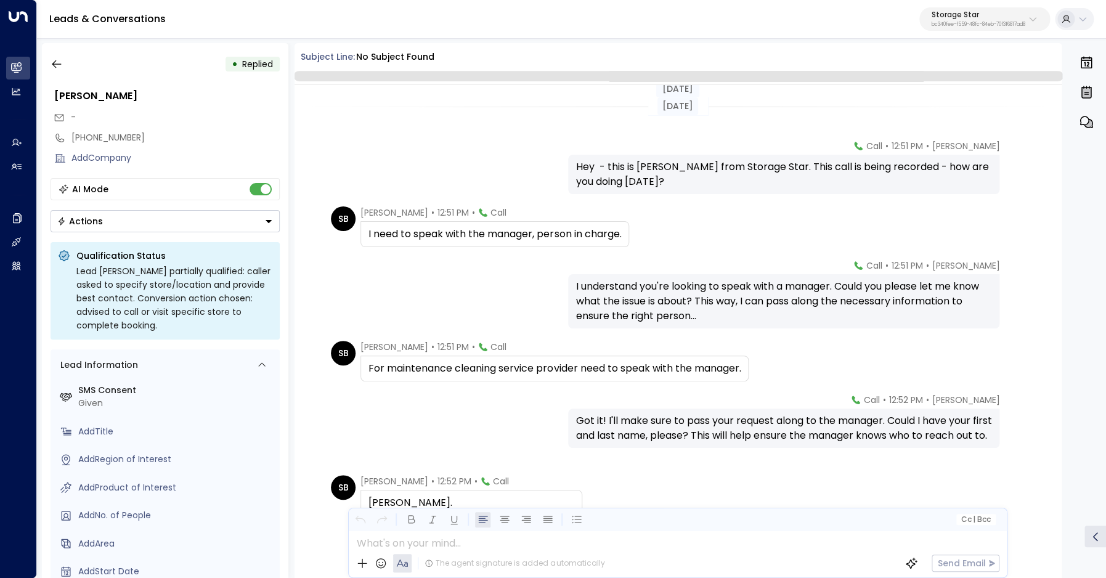
scroll to position [128, 0]
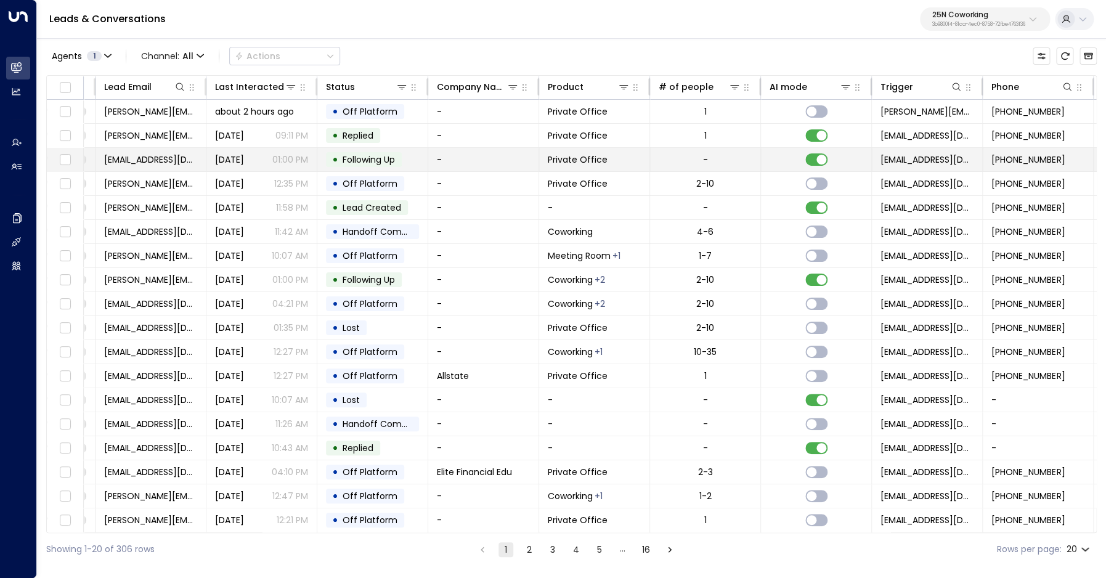
scroll to position [0, 431]
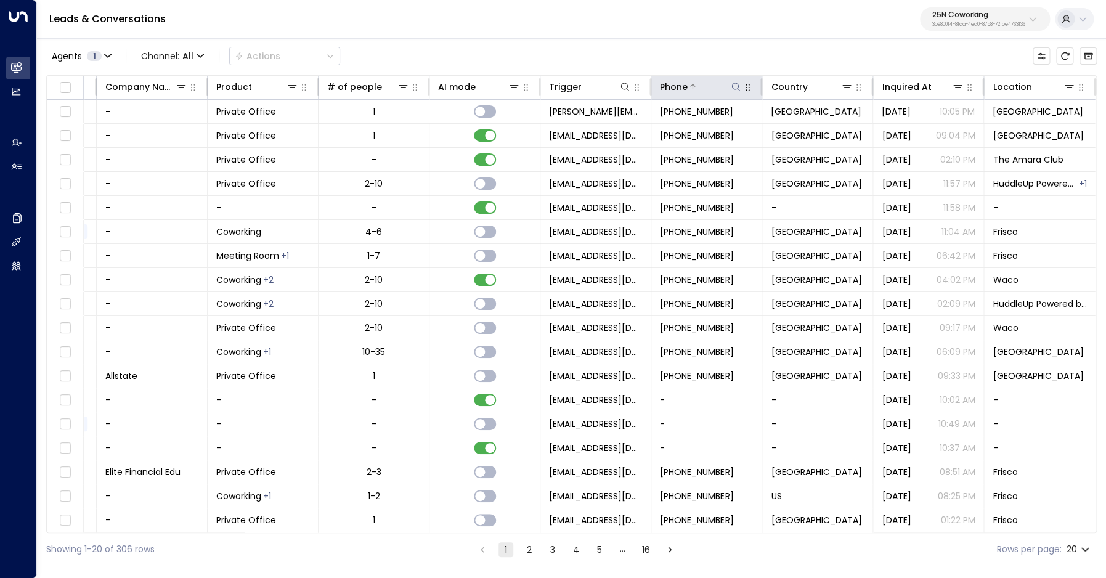
click at [736, 87] on icon at bounding box center [736, 87] width 10 height 10
type input "**********"
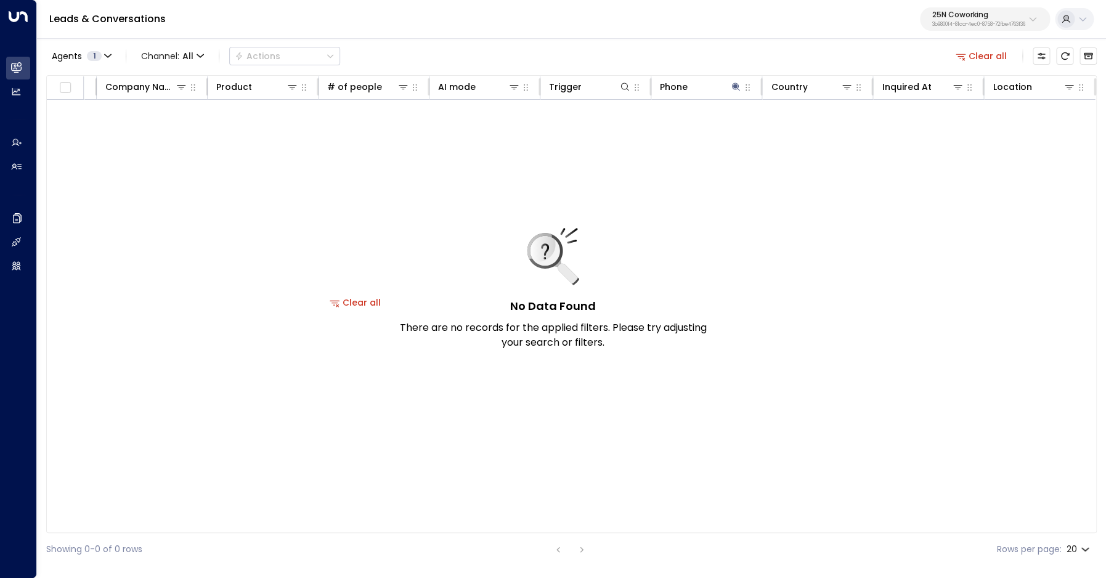
click at [972, 29] on button "25N Coworking 3b9800f4-81ca-4ec0-8758-72fbe4763f36" at bounding box center [985, 18] width 130 height 23
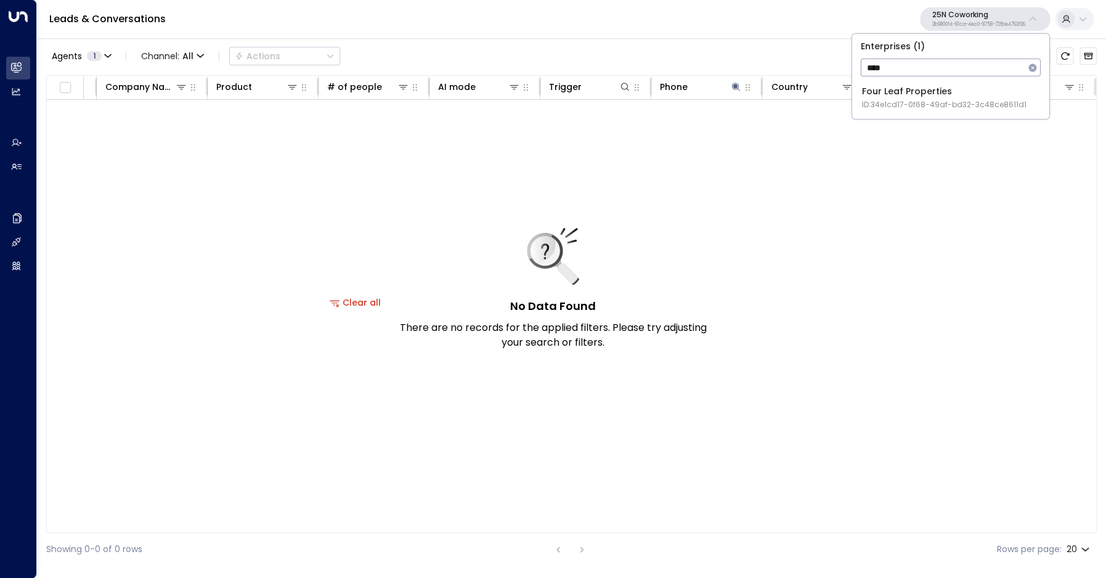
type input "****"
click at [962, 98] on div "Four Leaf Properties ID: 34e1cd17-0f68-49af-bd32-3c48ce8611d1" at bounding box center [944, 97] width 165 height 25
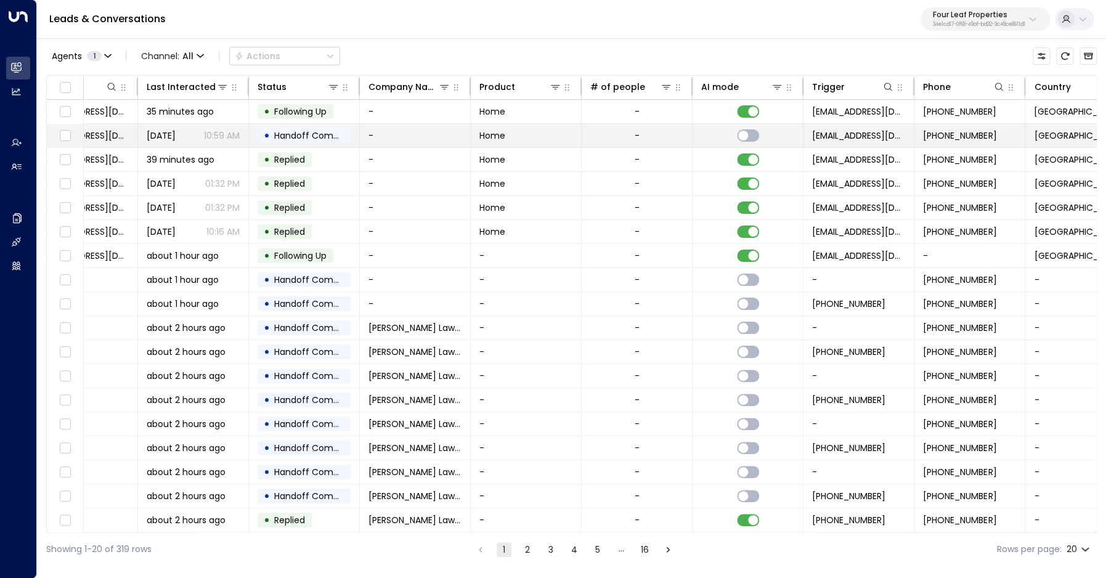
scroll to position [0, 431]
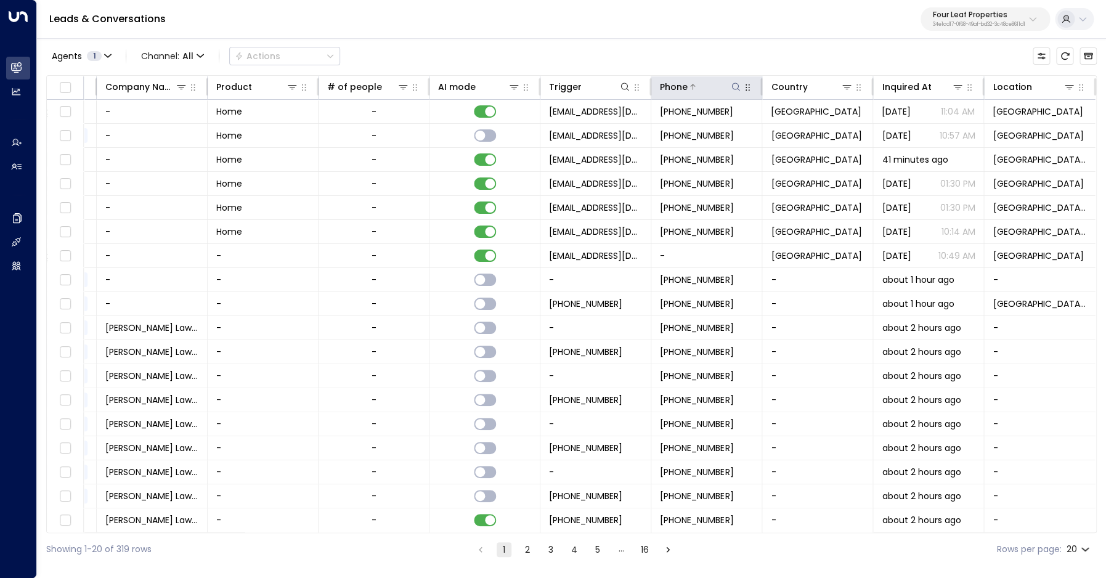
click at [736, 89] on icon at bounding box center [735, 87] width 8 height 8
type input "**********"
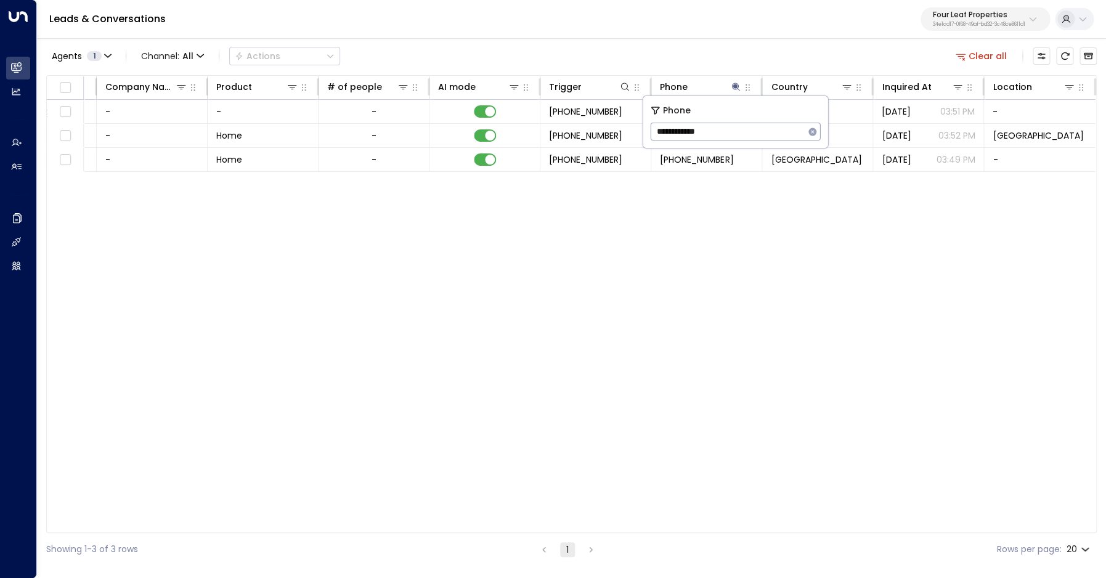
click at [709, 56] on div "Agents 1 Channel: All Actions Clear all" at bounding box center [571, 56] width 1050 height 26
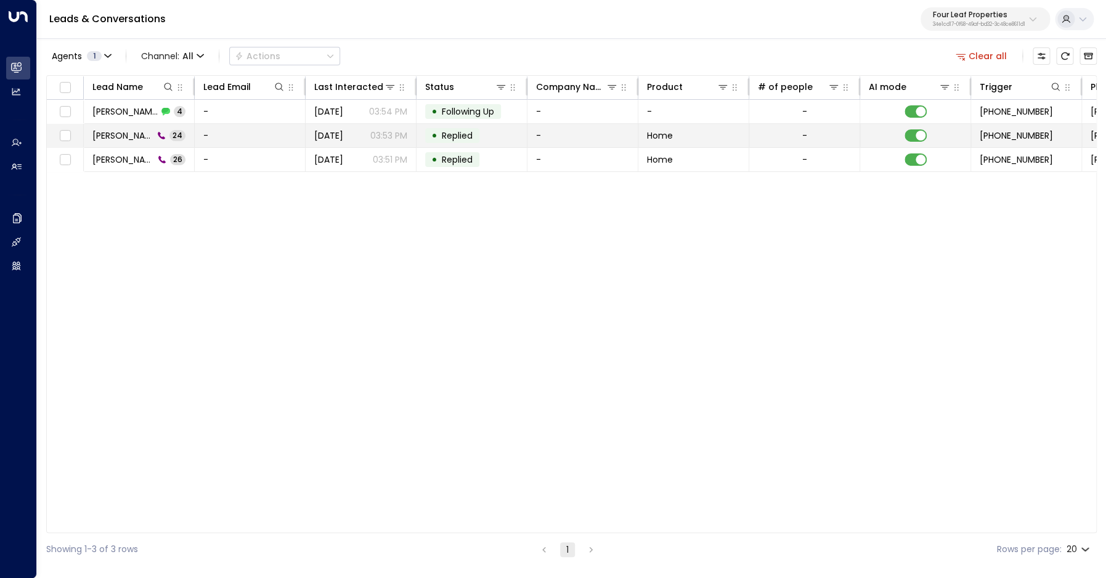
click at [102, 130] on span "Tracy" at bounding box center [122, 135] width 61 height 12
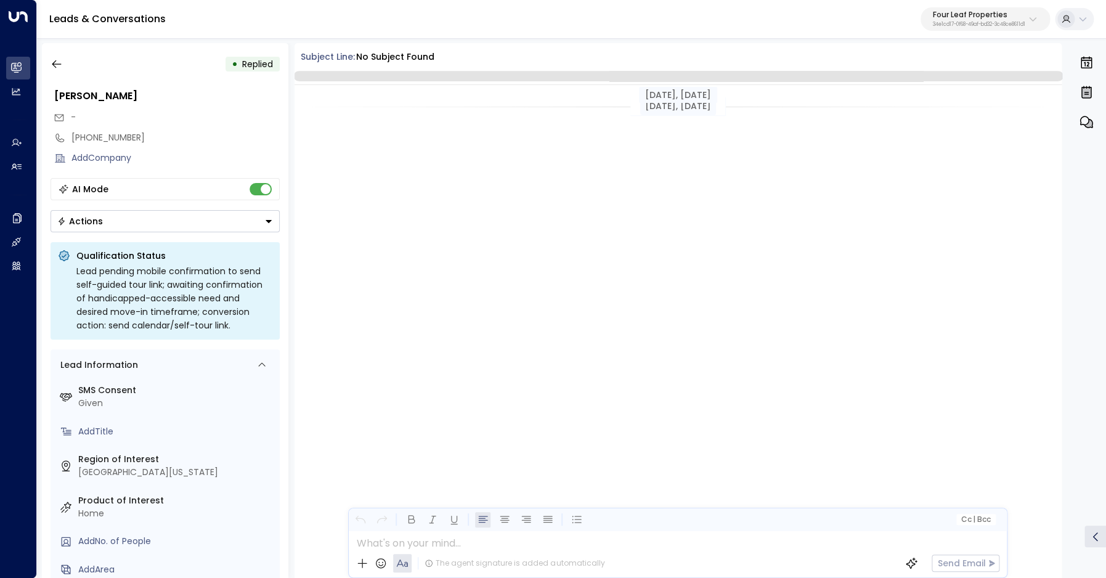
scroll to position [3250, 0]
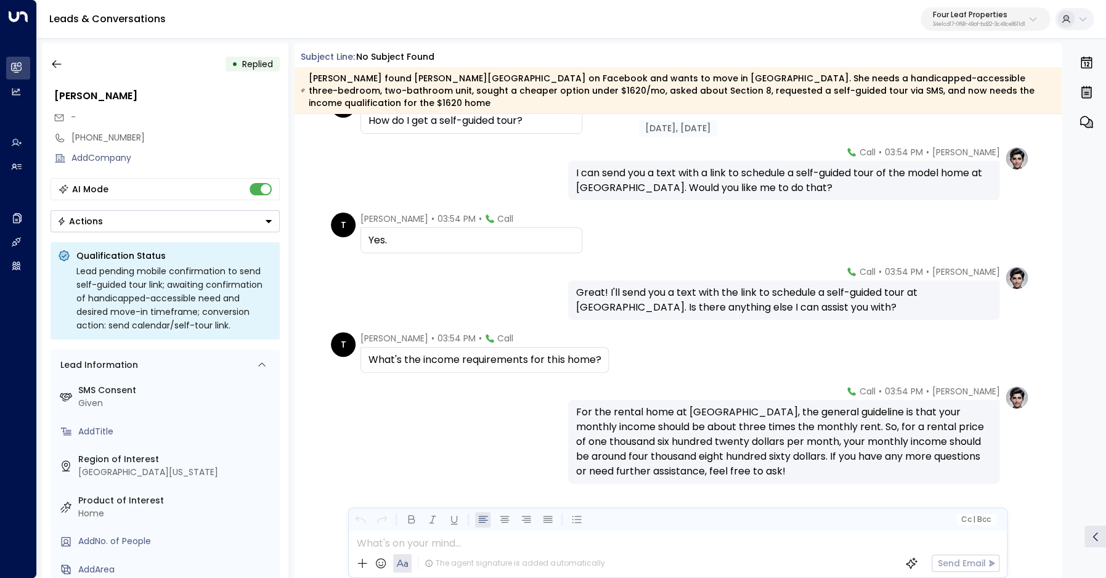
click at [453, 352] on div "What's the income requirements for this home?" at bounding box center [484, 359] width 232 height 15
click at [56, 62] on icon "button" at bounding box center [57, 64] width 12 height 12
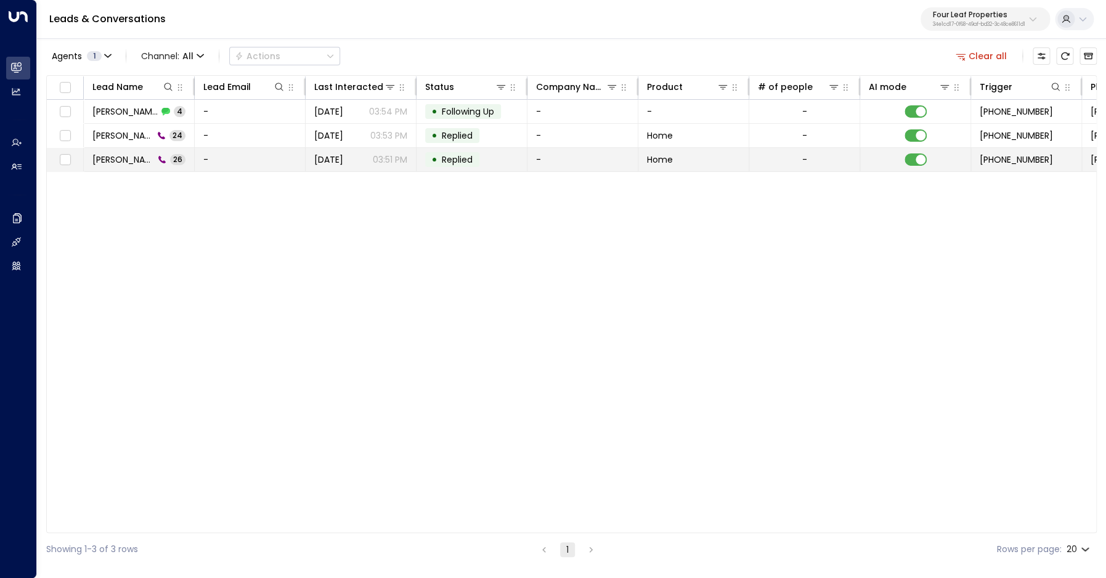
click at [106, 161] on span "Tracy" at bounding box center [123, 159] width 62 height 12
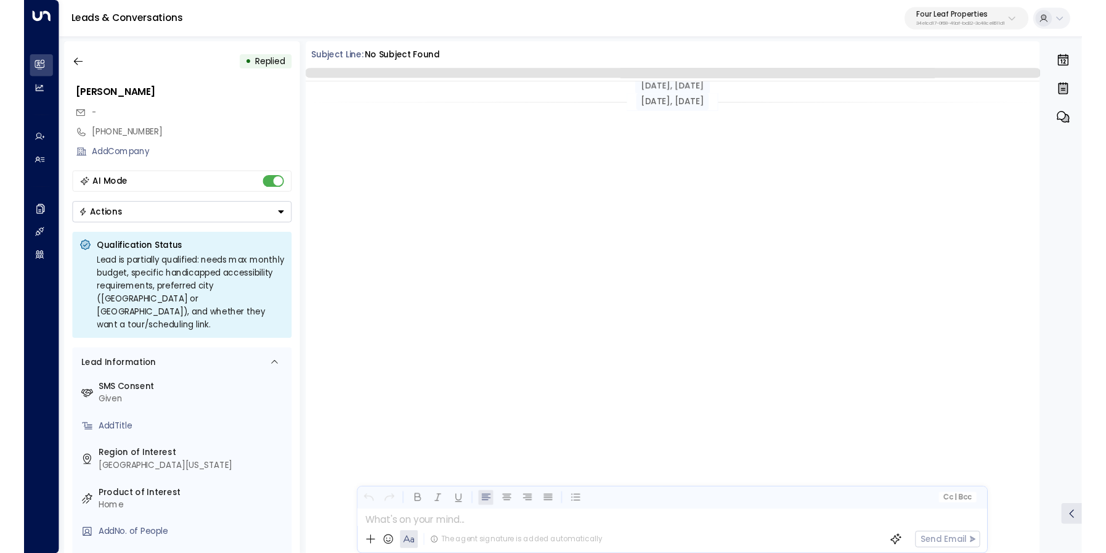
scroll to position [3861, 0]
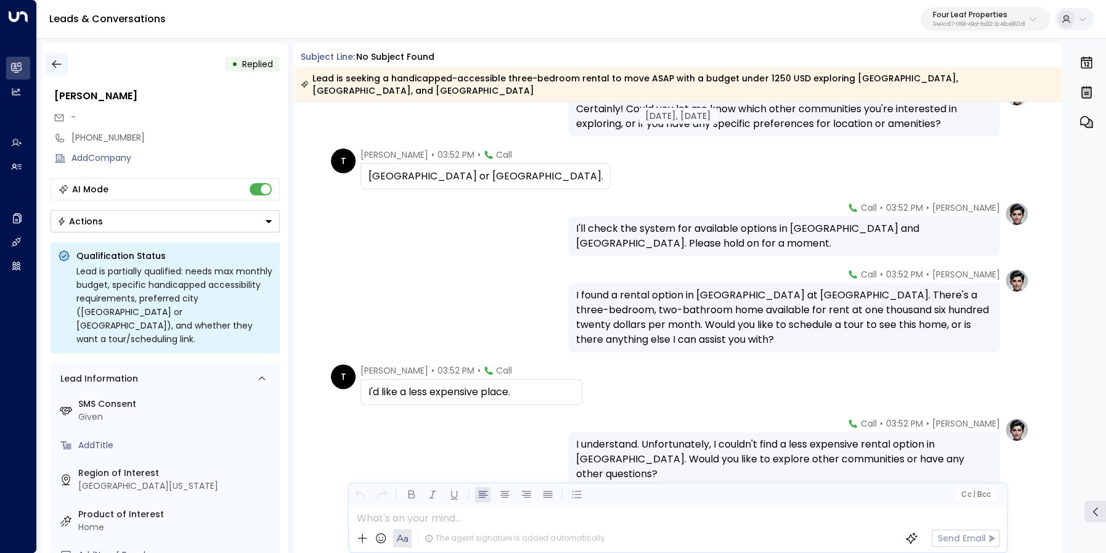
click at [56, 70] on icon "button" at bounding box center [57, 64] width 12 height 12
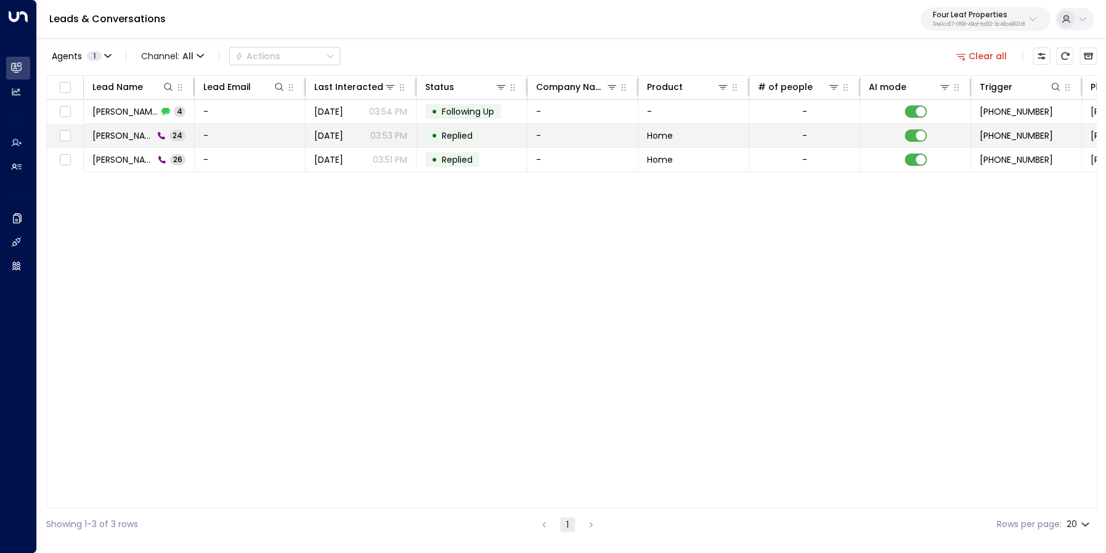
click at [115, 132] on span "Tracy" at bounding box center [122, 135] width 61 height 12
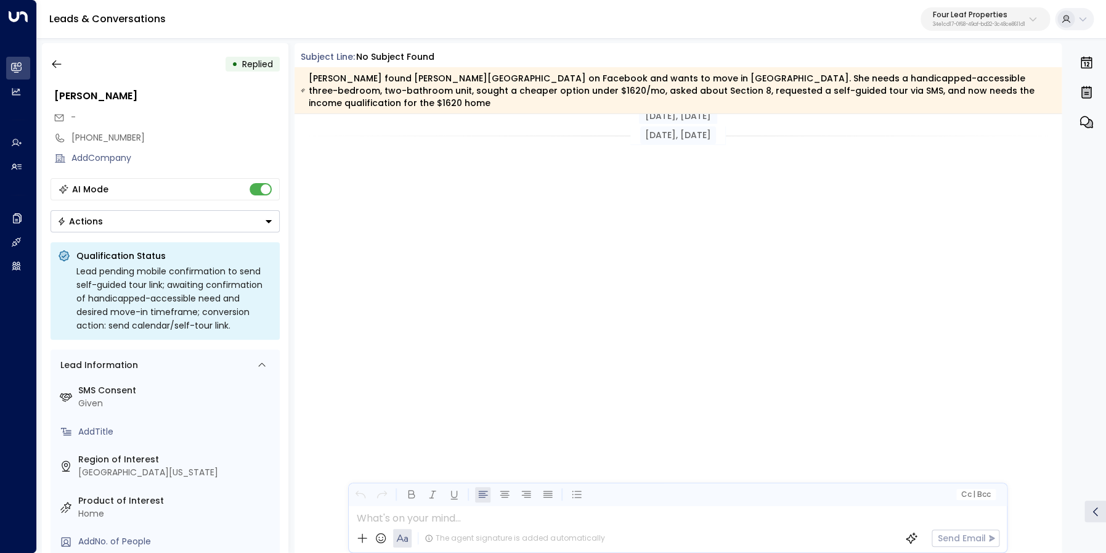
scroll to position [3785, 0]
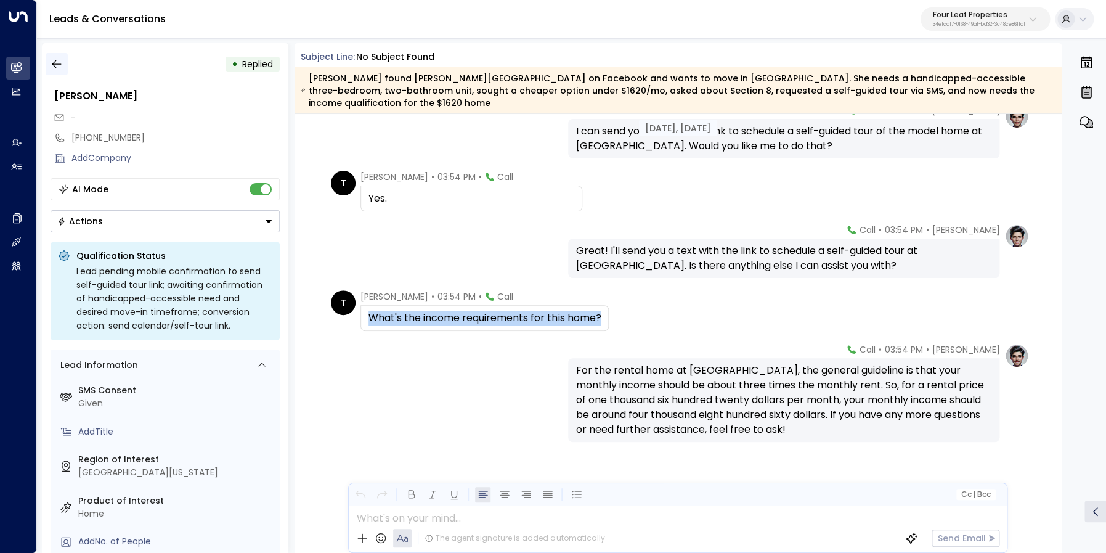
click at [59, 59] on icon "button" at bounding box center [57, 64] width 12 height 12
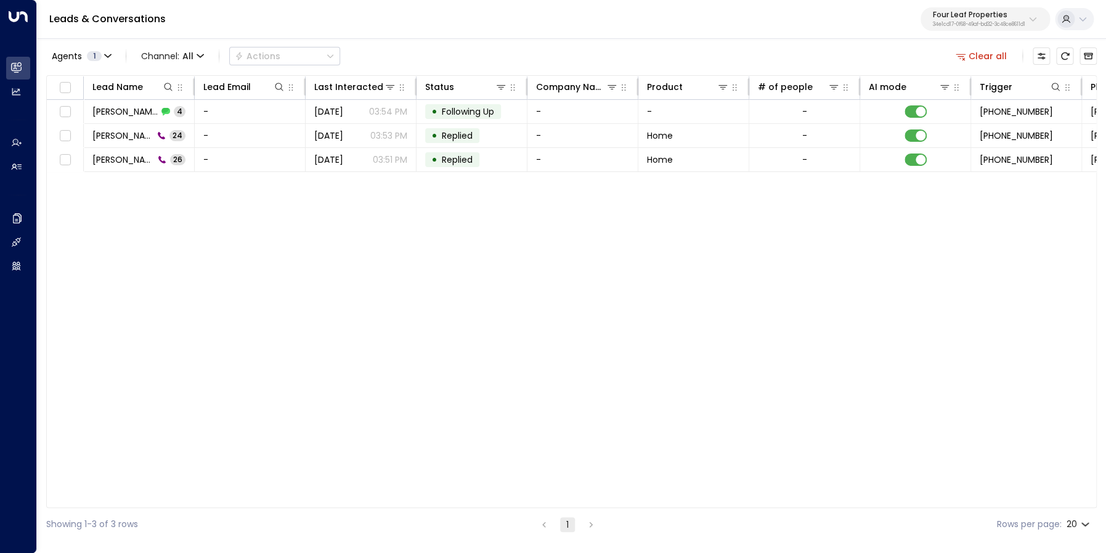
click at [351, 362] on div "Lead Name Lead Email Last Interacted Status Company Name Product # of people AI…" at bounding box center [571, 291] width 1050 height 433
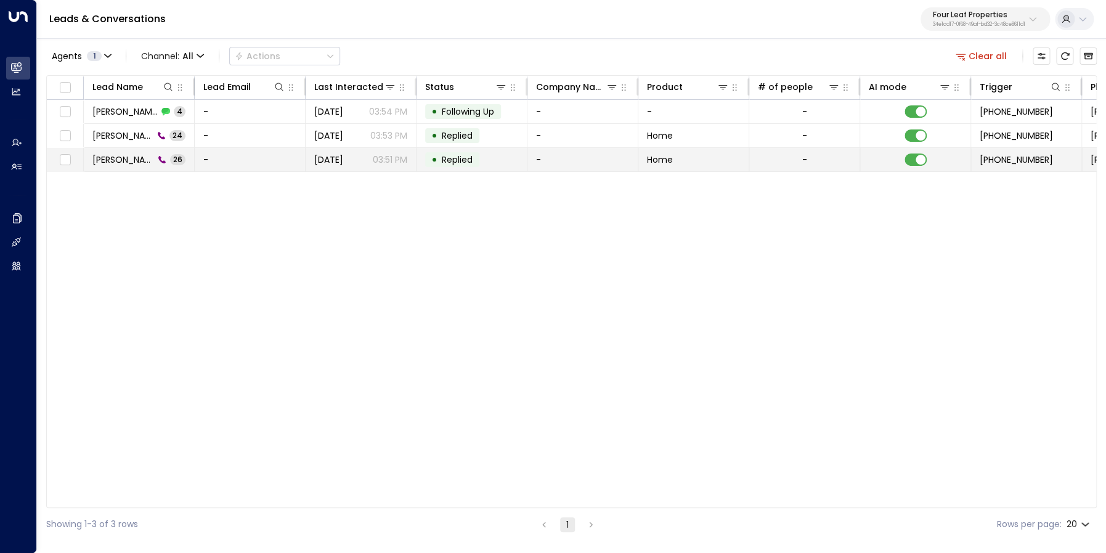
click at [111, 150] on td "Tracy 26" at bounding box center [139, 159] width 111 height 23
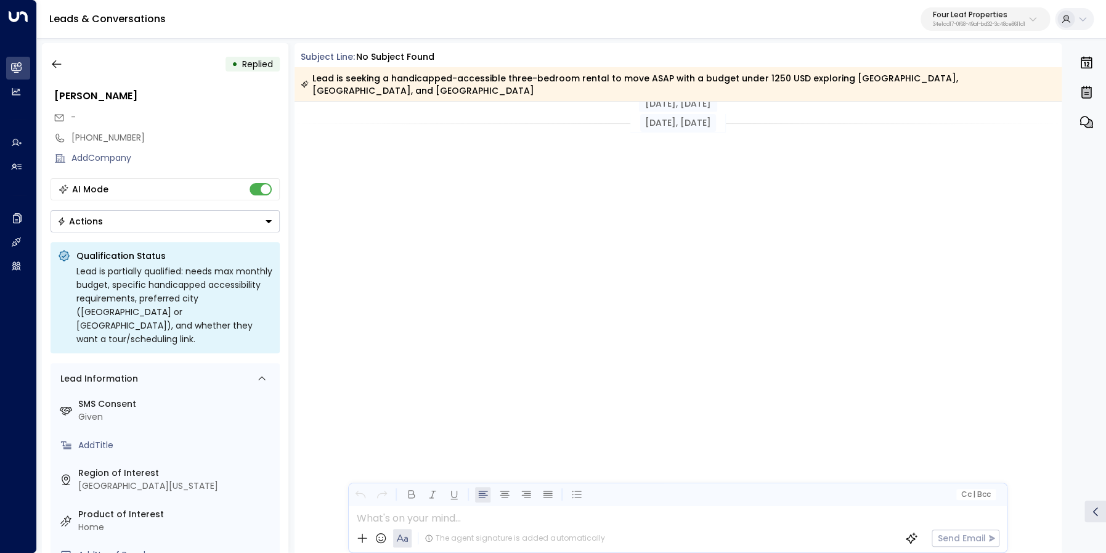
scroll to position [3891, 0]
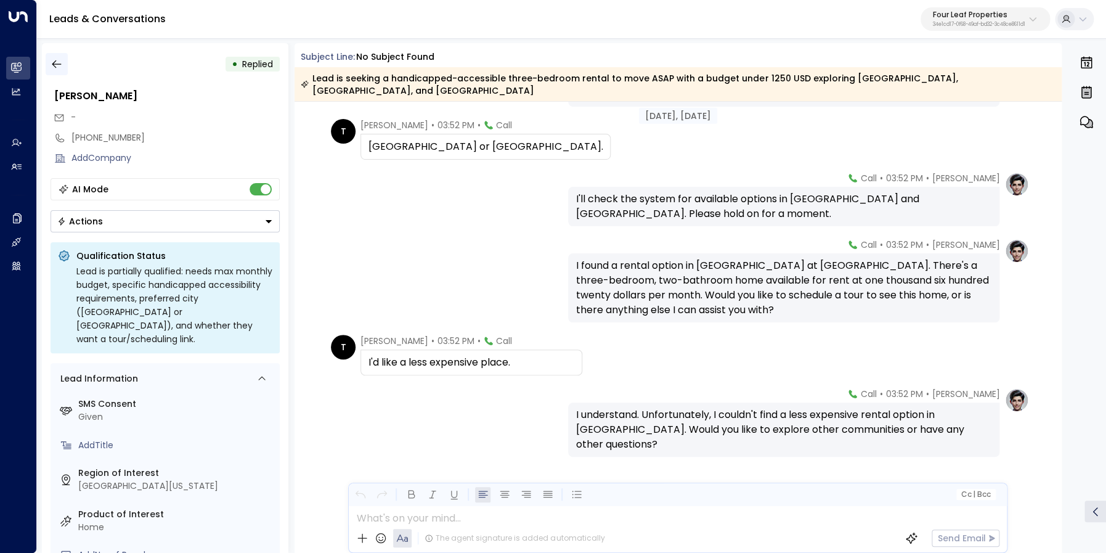
click at [63, 64] on button "button" at bounding box center [57, 64] width 22 height 22
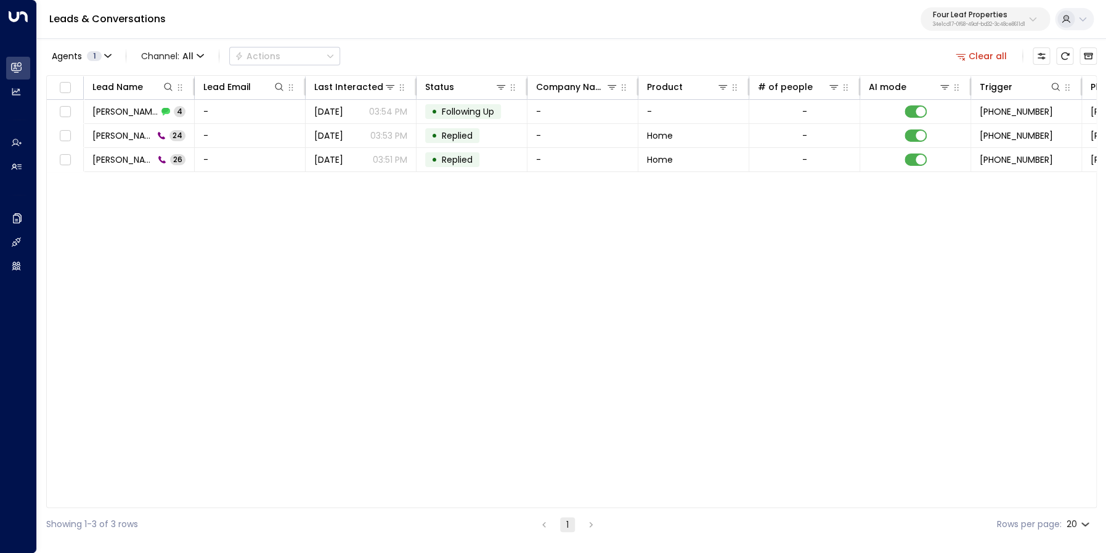
click at [980, 22] on p "34e1cd17-0f68-49af-bd32-3c48ce8611d1" at bounding box center [979, 24] width 92 height 5
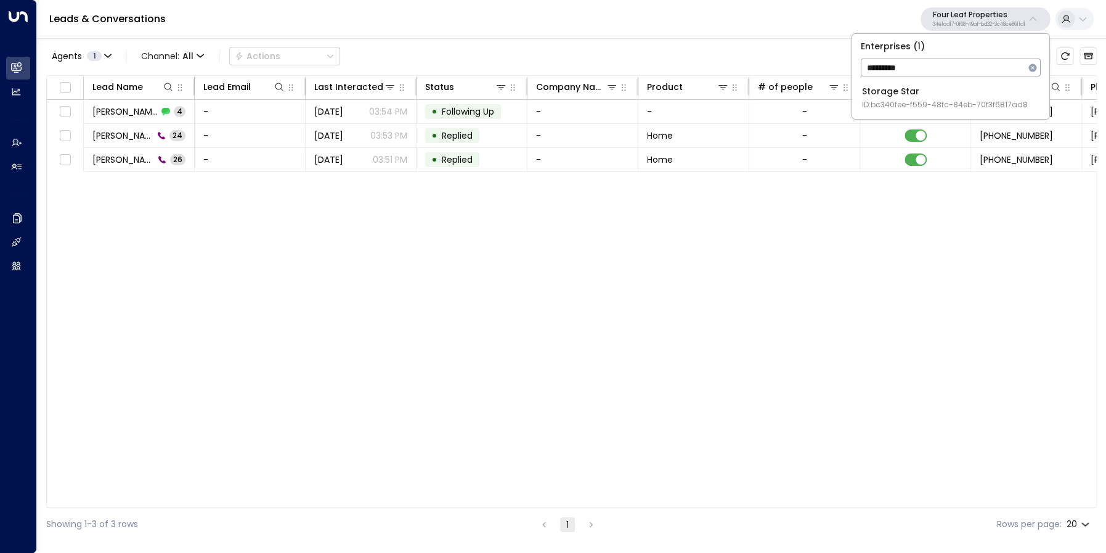
type input "*********"
click at [904, 92] on div "Storage Star ID: bc340fee-f559-48fc-84eb-70f3f6817ad8" at bounding box center [945, 97] width 166 height 25
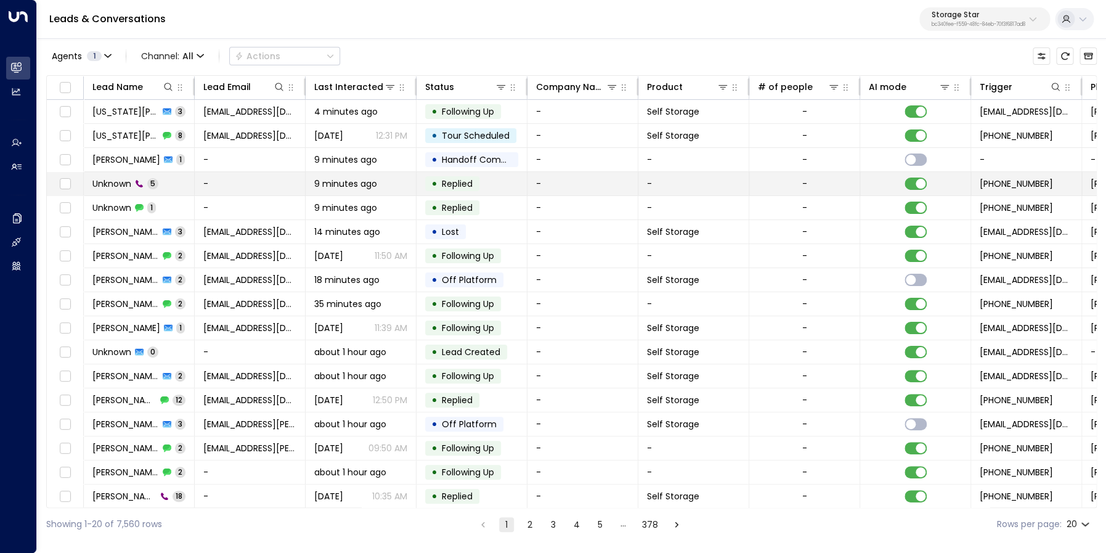
click at [102, 187] on span "Unknown" at bounding box center [111, 183] width 39 height 12
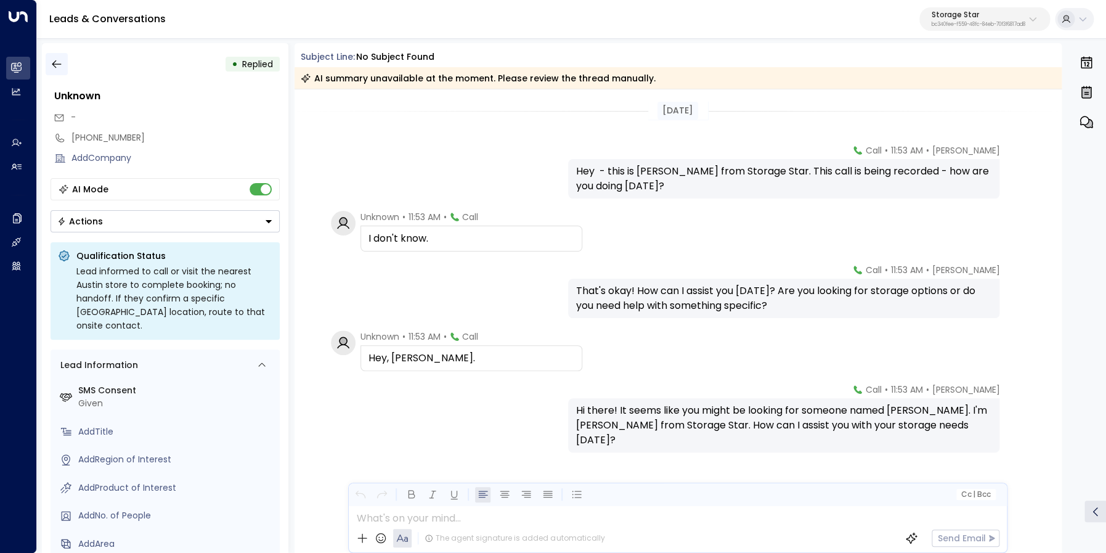
click at [53, 61] on icon "button" at bounding box center [57, 64] width 12 height 12
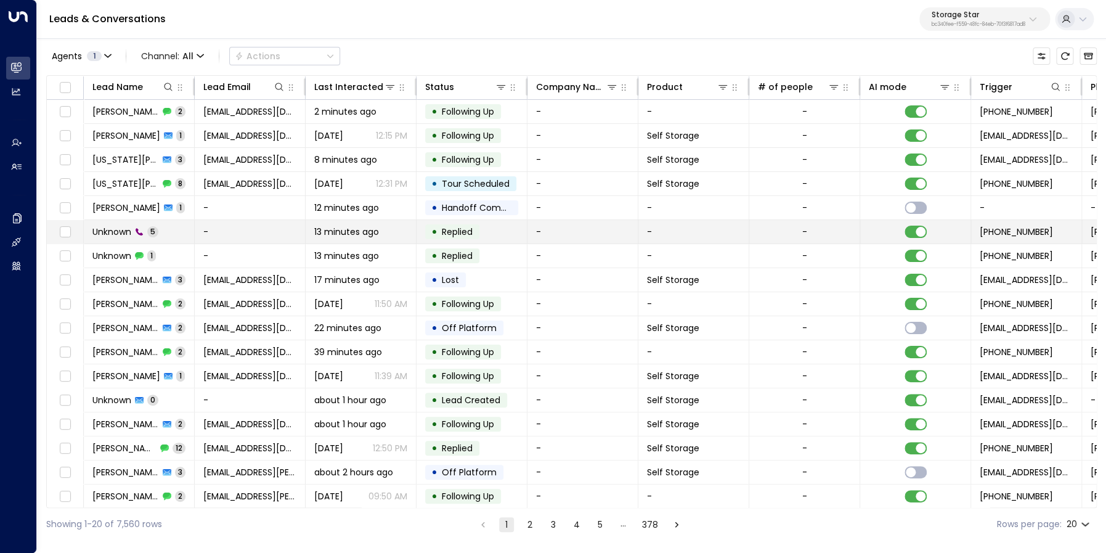
click at [118, 229] on span "Unknown" at bounding box center [111, 231] width 39 height 12
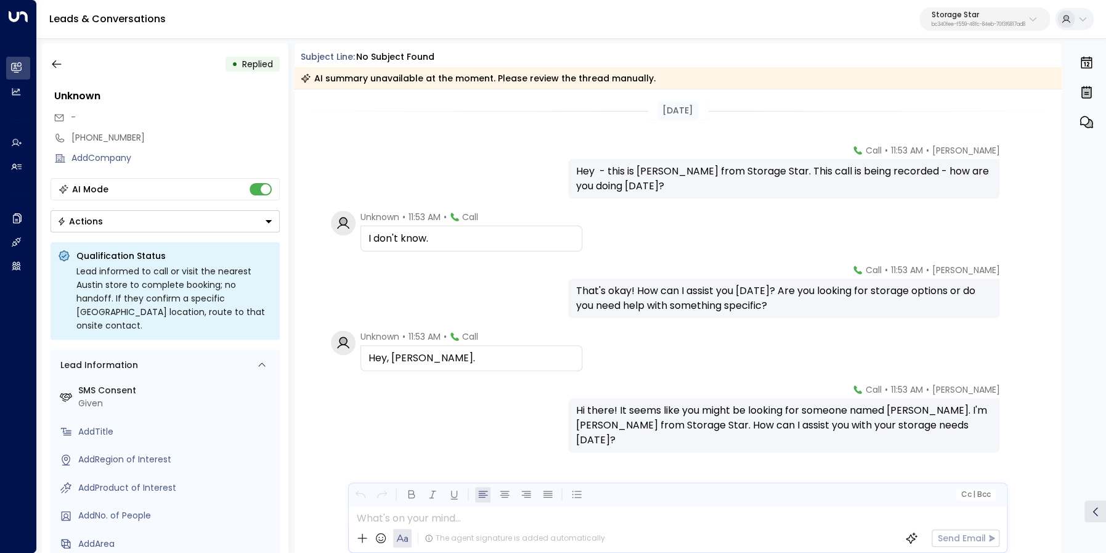
scroll to position [8, 0]
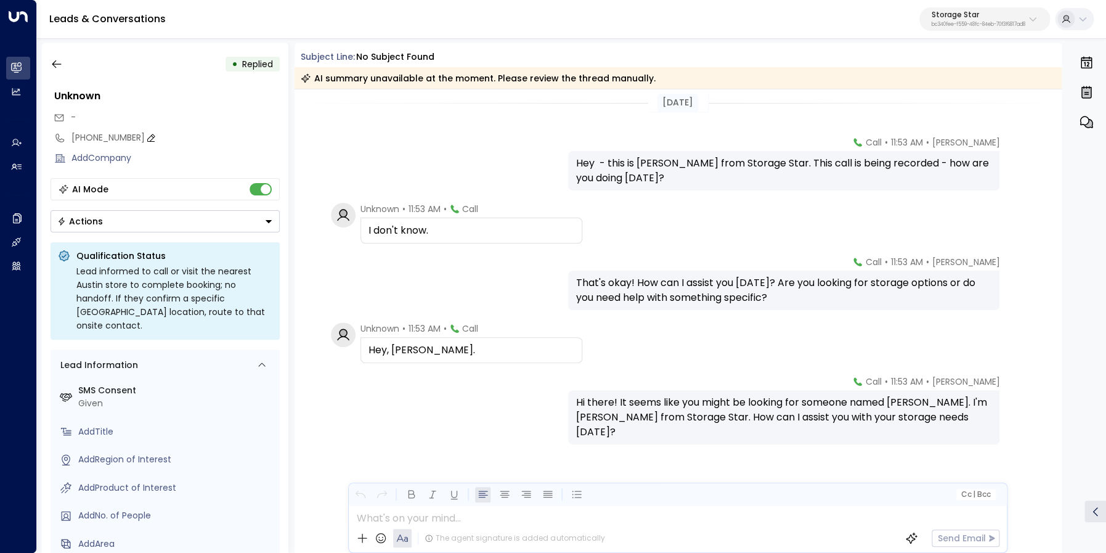
click at [97, 142] on div "+15126968387" at bounding box center [175, 137] width 208 height 13
click at [97, 142] on input "**********" at bounding box center [173, 137] width 205 height 13
click at [449, 169] on div "Celeste Harper • 11:53 AM • Call Hey - this is Celeste Harper from Storage Star…" at bounding box center [678, 163] width 702 height 54
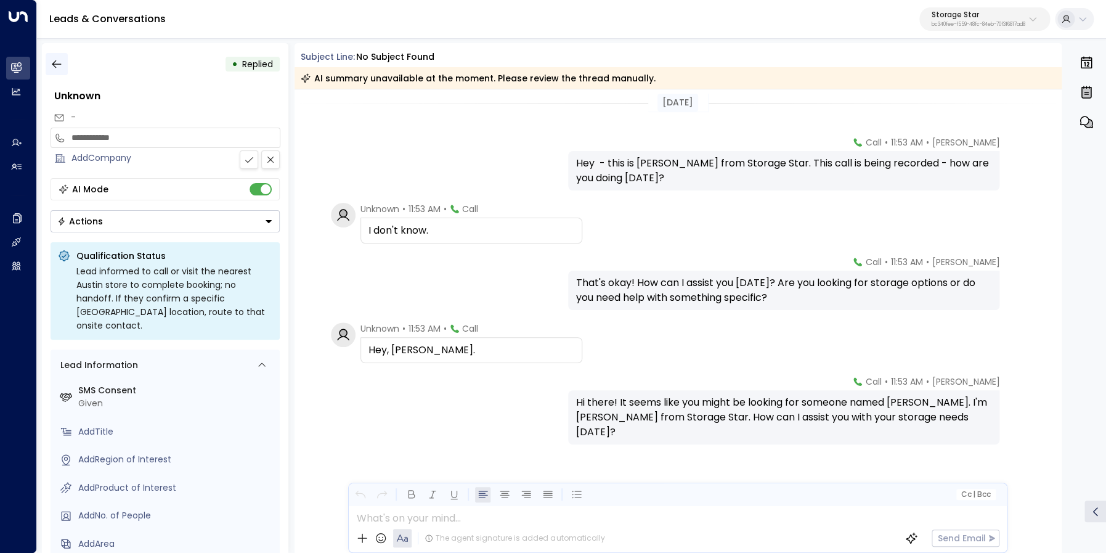
click at [63, 68] on button "button" at bounding box center [57, 64] width 22 height 22
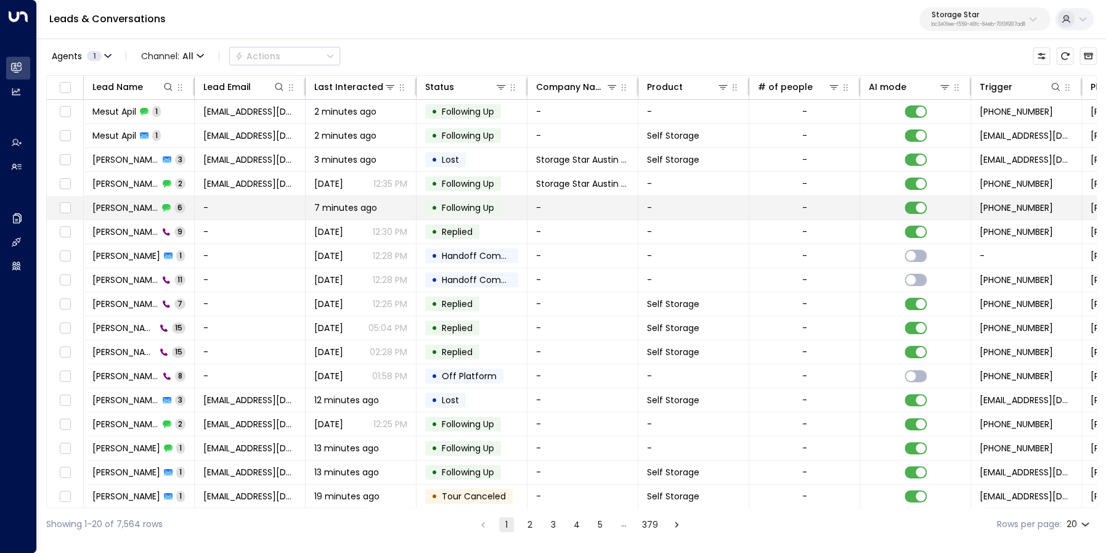
click at [103, 206] on span "Cody" at bounding box center [125, 207] width 66 height 12
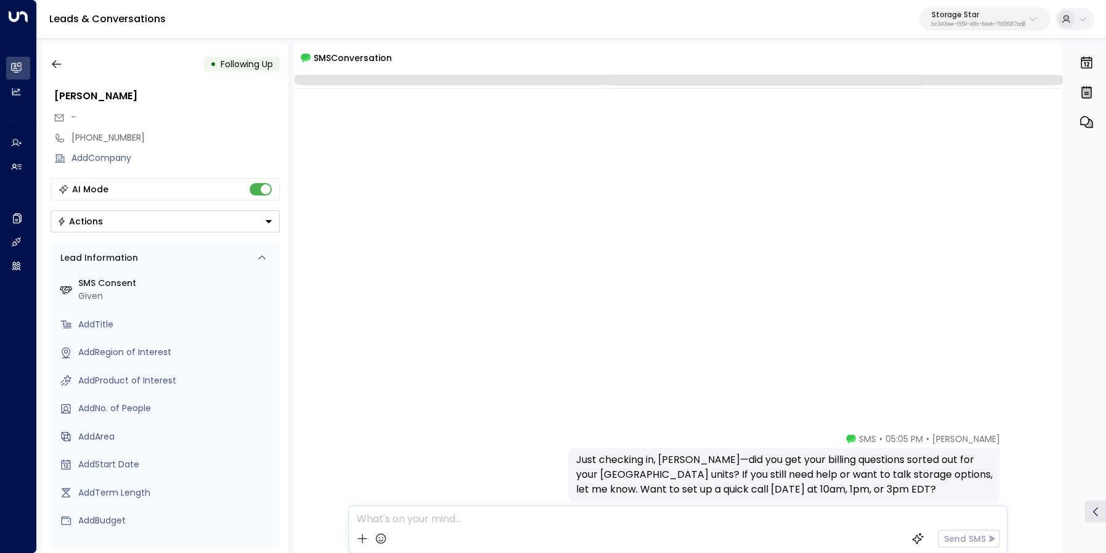
scroll to position [468, 0]
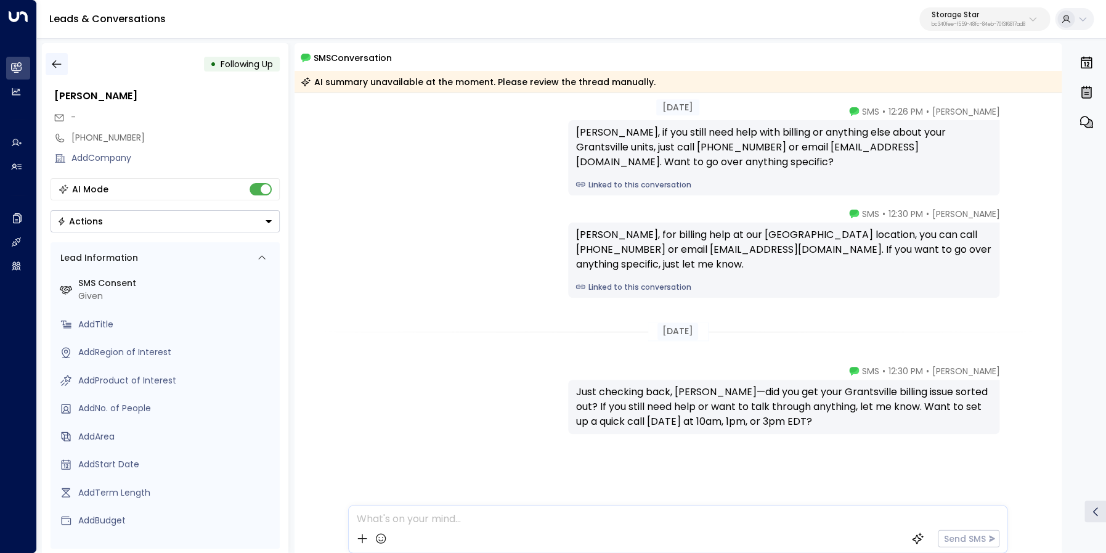
click at [62, 66] on icon "button" at bounding box center [57, 64] width 12 height 12
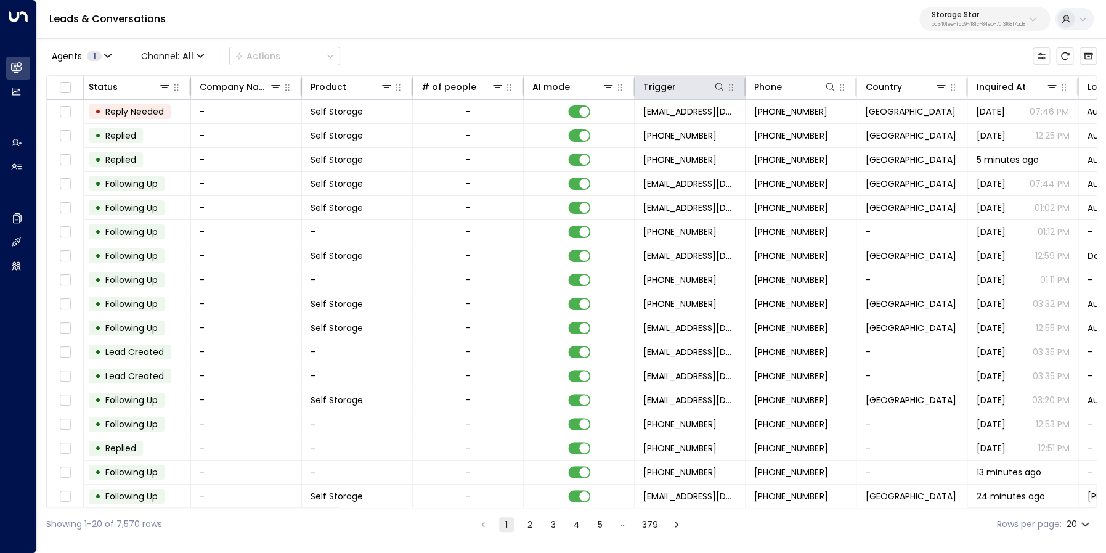
scroll to position [0, 410]
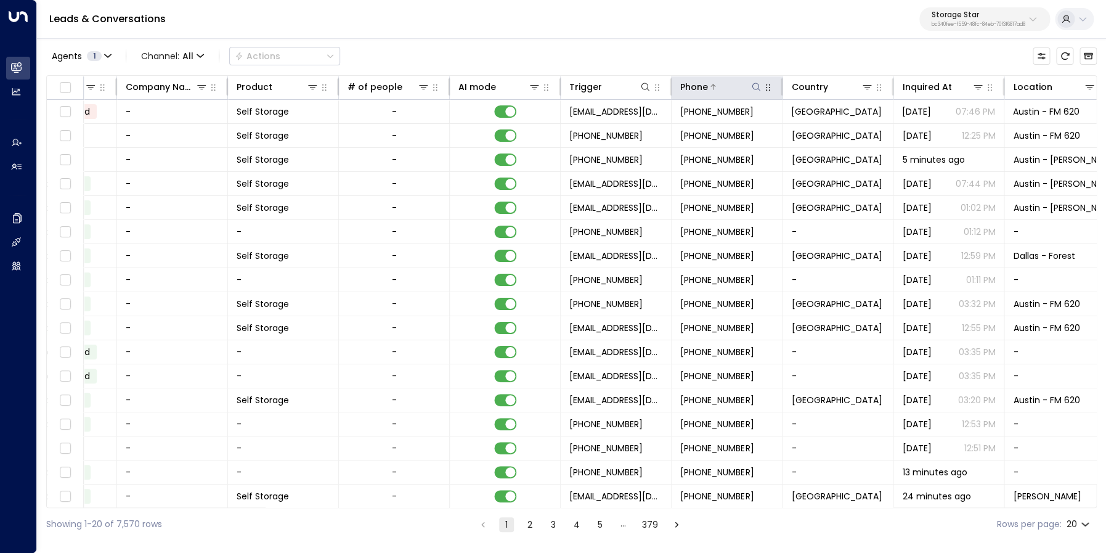
click at [758, 90] on icon at bounding box center [756, 87] width 10 height 10
type input "**********"
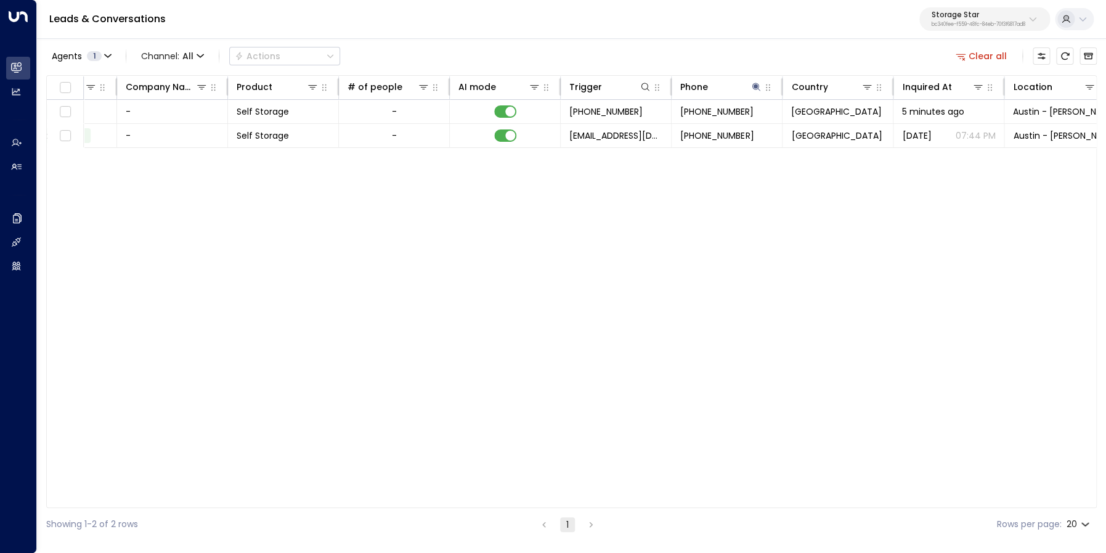
click at [755, 50] on div "Agents 1 Channel: All Actions Clear all" at bounding box center [571, 56] width 1050 height 26
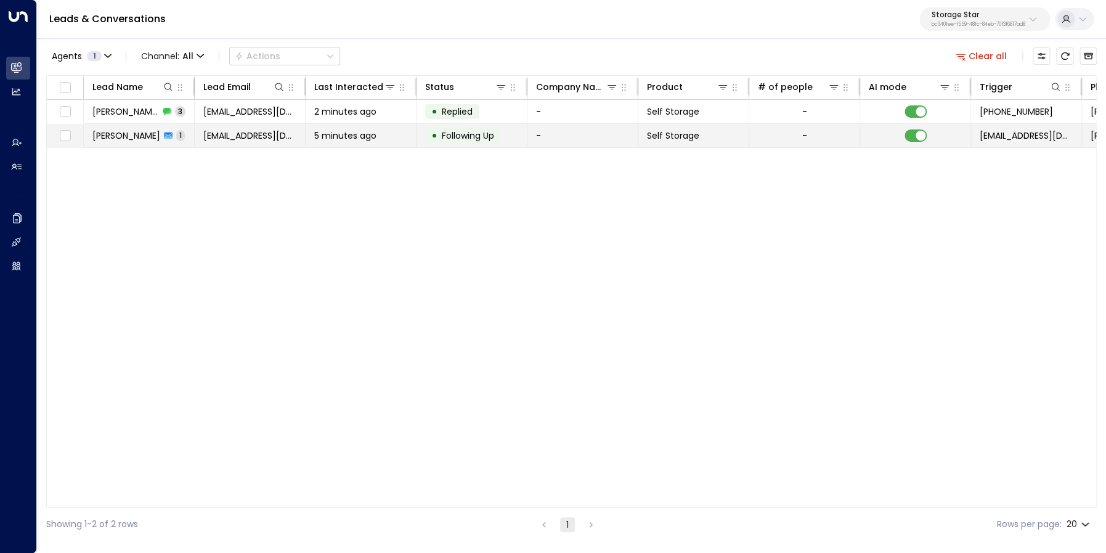
click at [128, 128] on td "Courtney Duncan 1" at bounding box center [139, 135] width 111 height 23
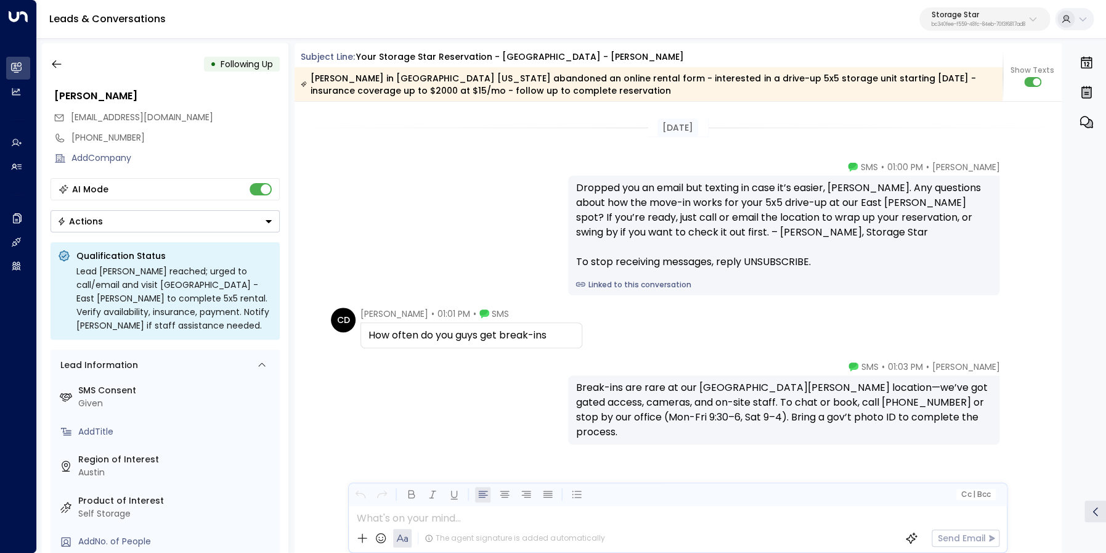
scroll to position [1116, 0]
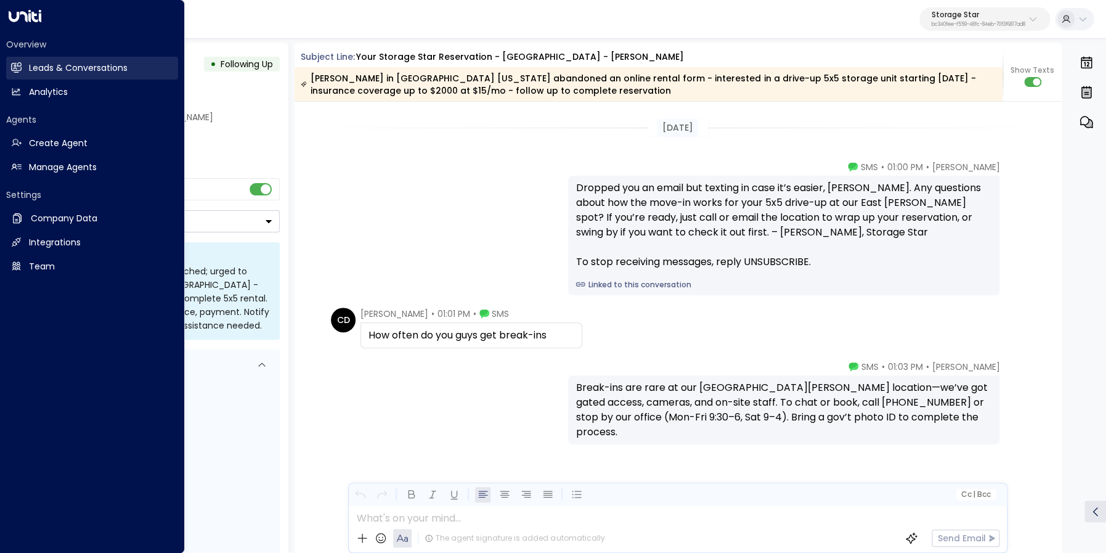
click at [36, 75] on link "Leads & Conversations Leads & Conversations" at bounding box center [92, 68] width 172 height 23
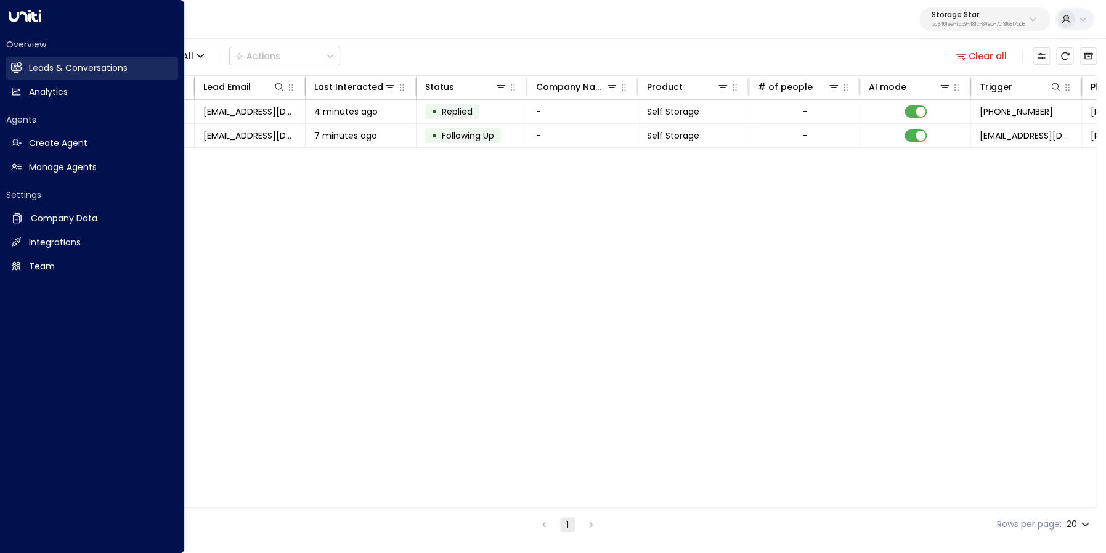
click at [25, 69] on link "Leads & Conversations Leads & Conversations" at bounding box center [92, 68] width 172 height 23
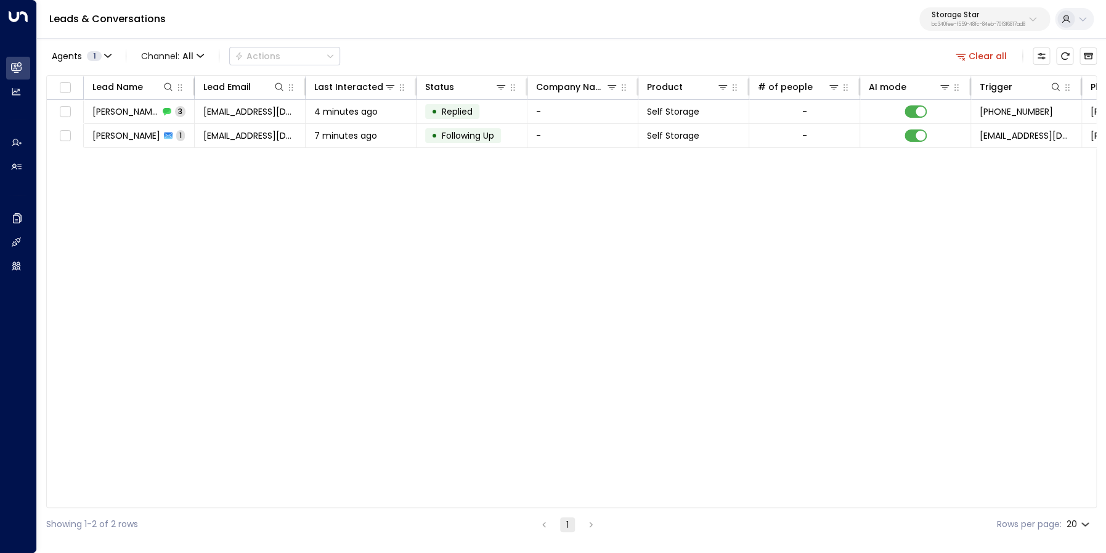
click at [982, 52] on button "Clear all" at bounding box center [982, 55] width 62 height 17
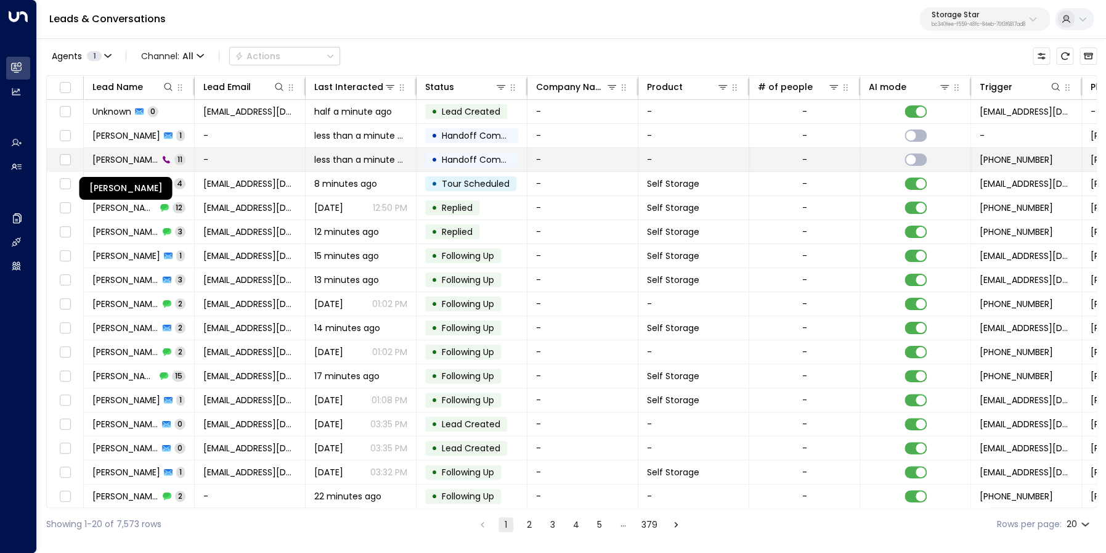
click at [134, 158] on span "George Guerrero" at bounding box center [125, 159] width 66 height 12
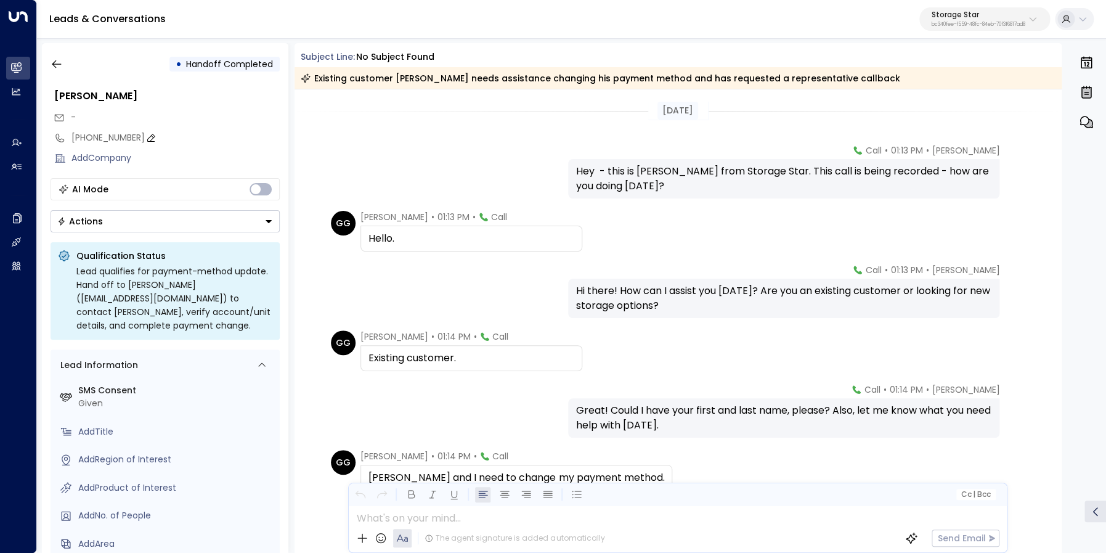
click at [83, 137] on div "+17372262617" at bounding box center [175, 137] width 208 height 13
drag, startPoint x: 80, startPoint y: 138, endPoint x: 164, endPoint y: 139, distance: 83.8
click at [164, 139] on input "**********" at bounding box center [173, 137] width 205 height 13
click at [123, 134] on input "**********" at bounding box center [173, 137] width 205 height 13
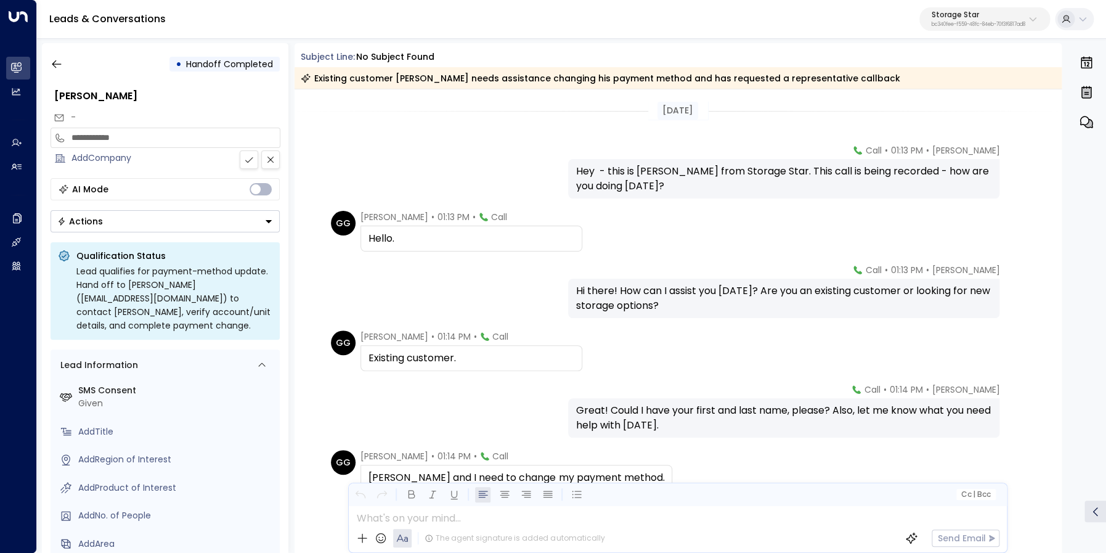
click at [123, 134] on input "**********" at bounding box center [173, 137] width 205 height 13
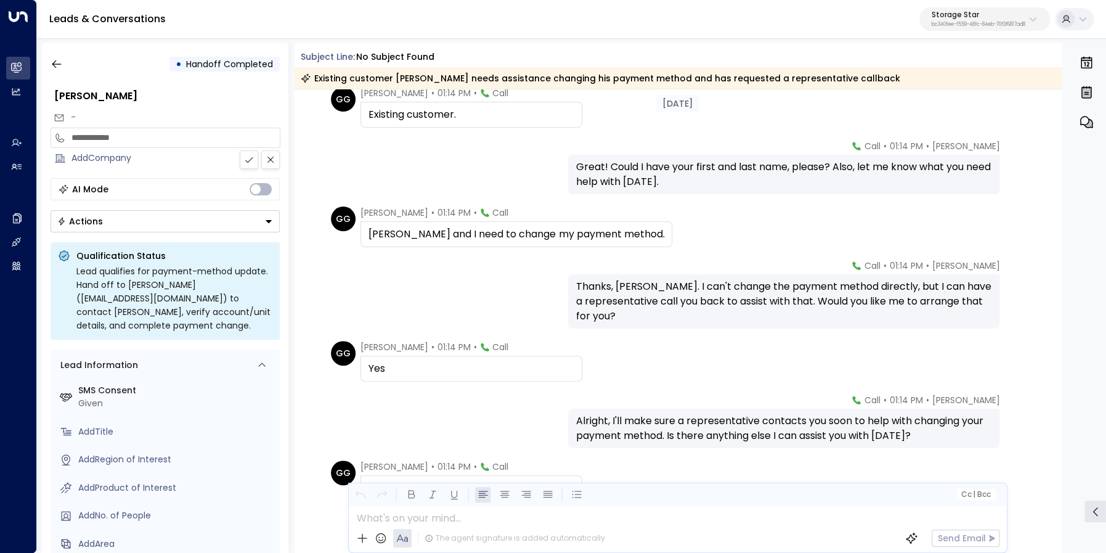
scroll to position [246, 0]
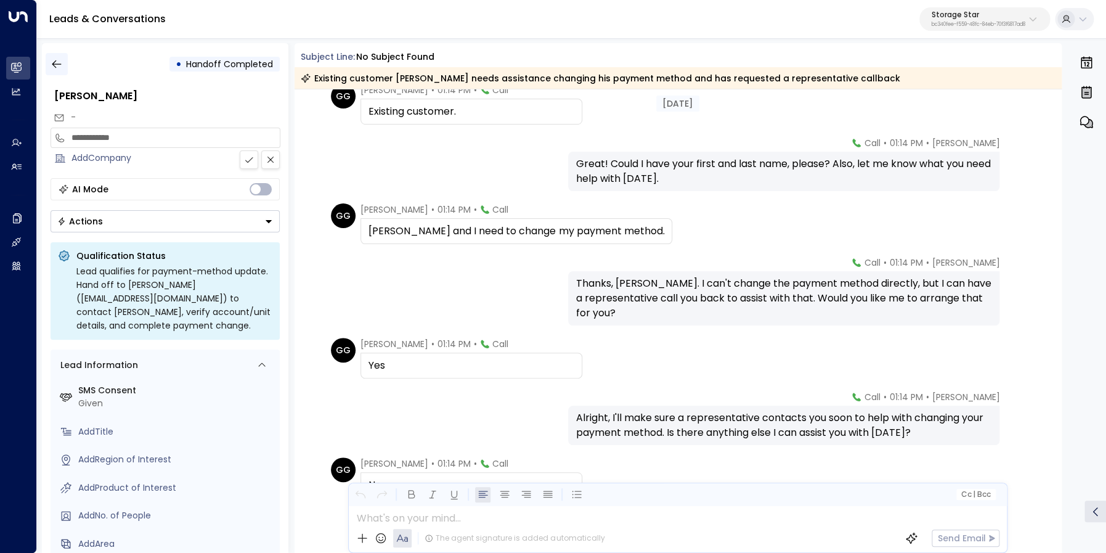
click at [60, 54] on button "button" at bounding box center [57, 64] width 22 height 22
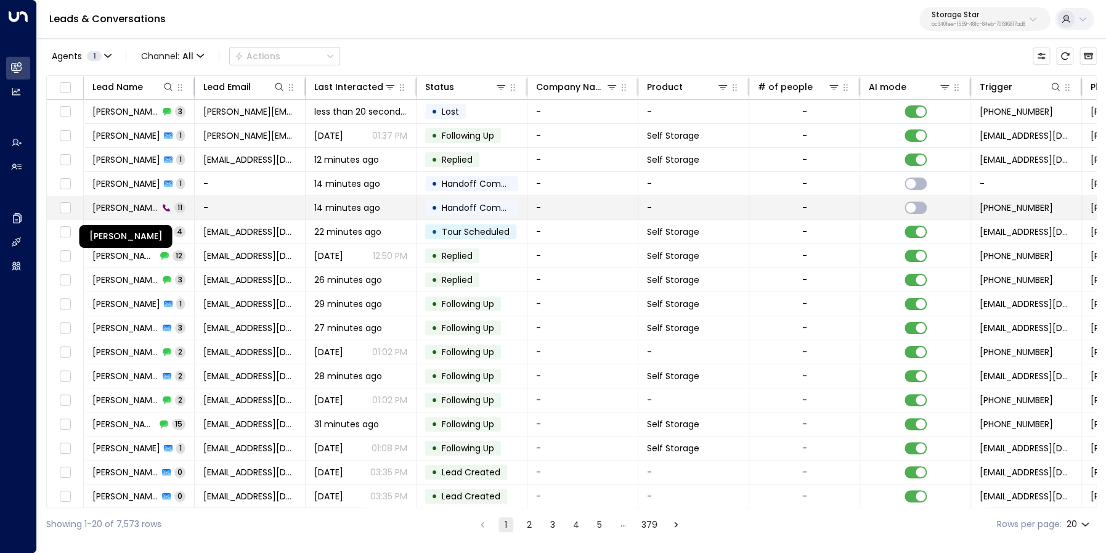
click at [117, 207] on span "George Guerrero" at bounding box center [125, 207] width 66 height 12
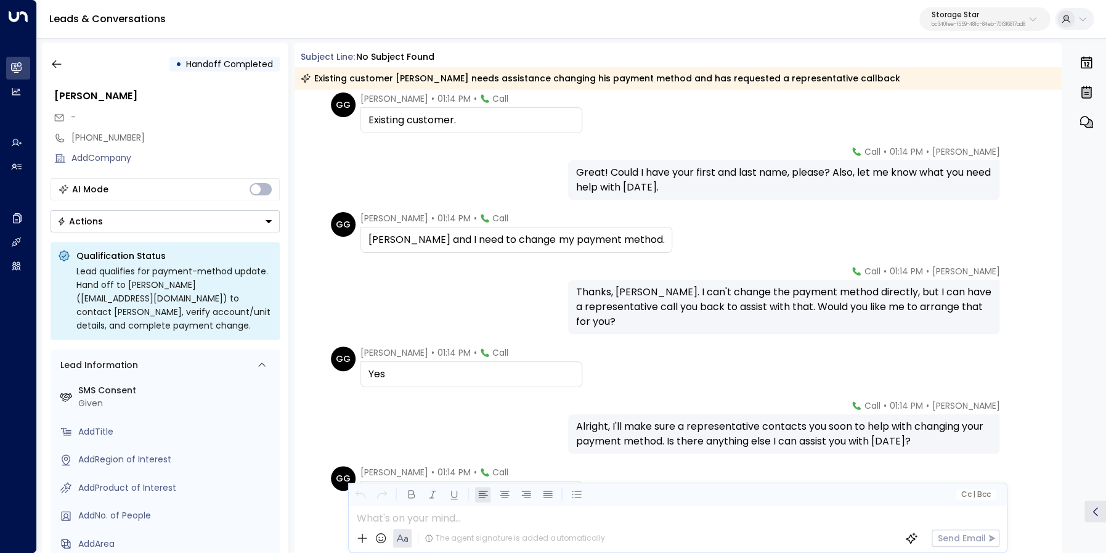
scroll to position [197, 0]
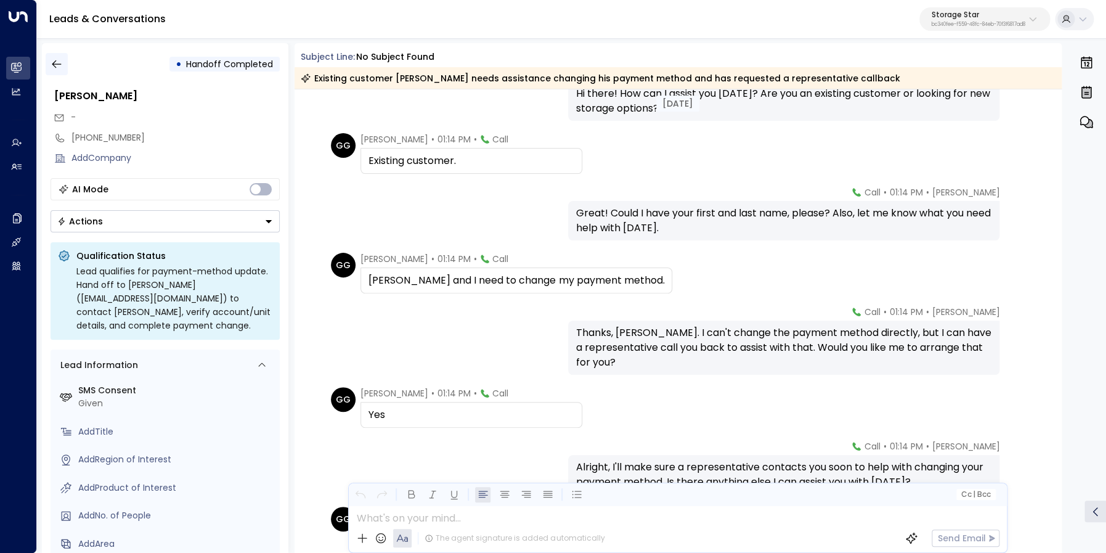
click at [54, 61] on icon "button" at bounding box center [57, 64] width 12 height 12
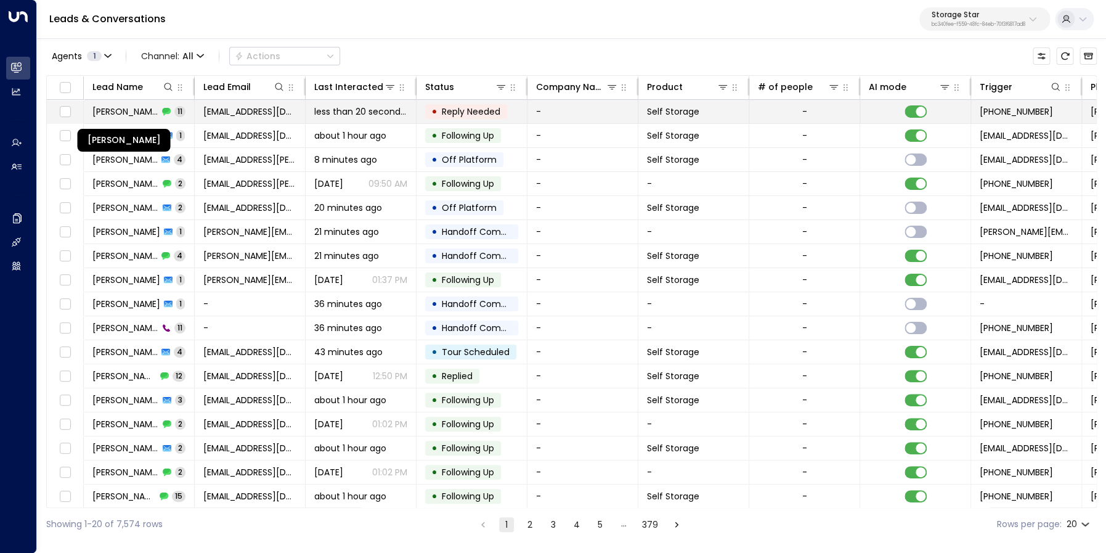
click at [146, 116] on span "Courtney Duncan" at bounding box center [125, 111] width 66 height 12
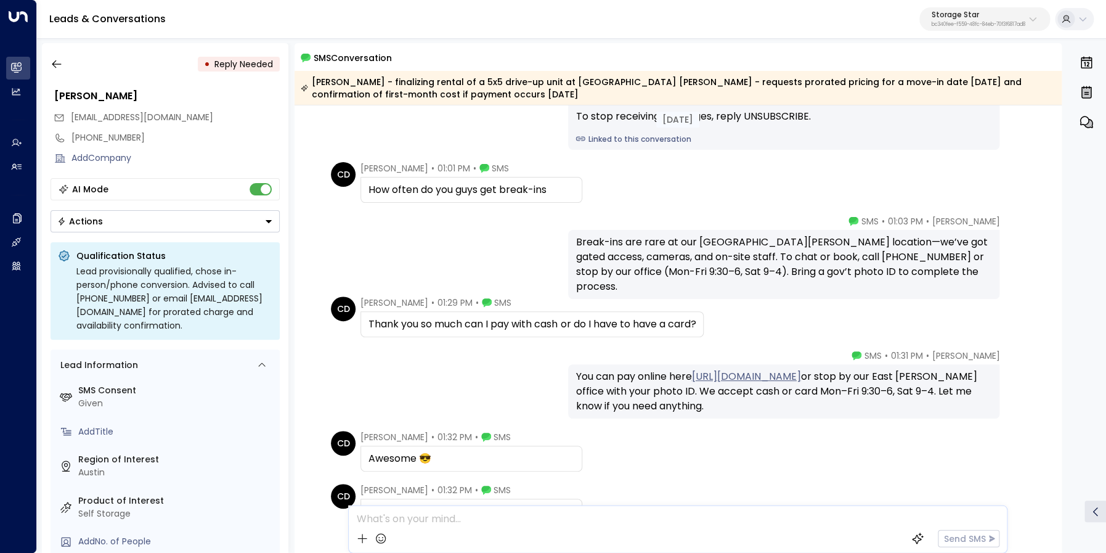
scroll to position [116, 0]
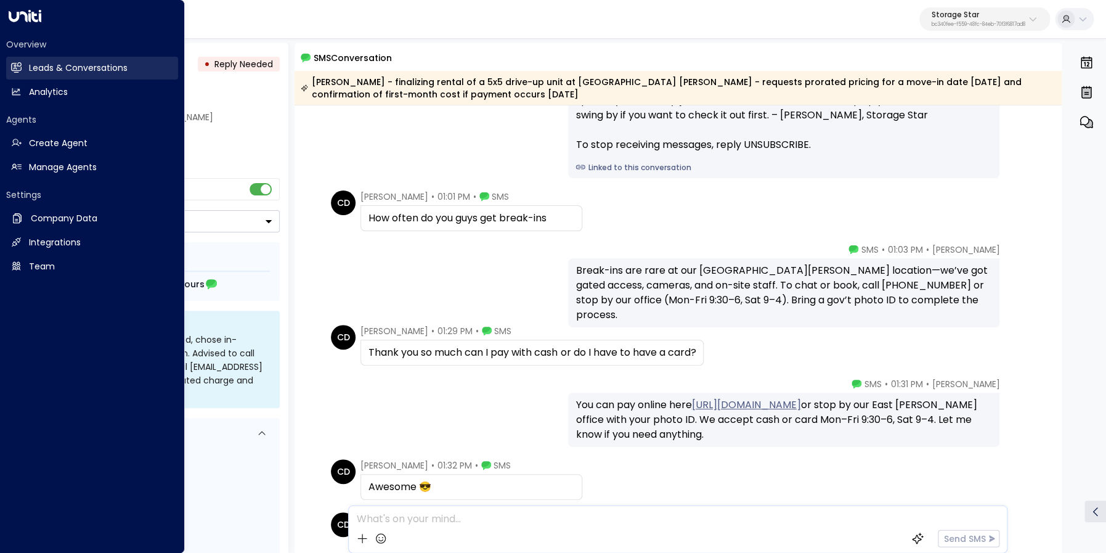
click at [9, 66] on link "Leads & Conversations Leads & Conversations" at bounding box center [92, 68] width 172 height 23
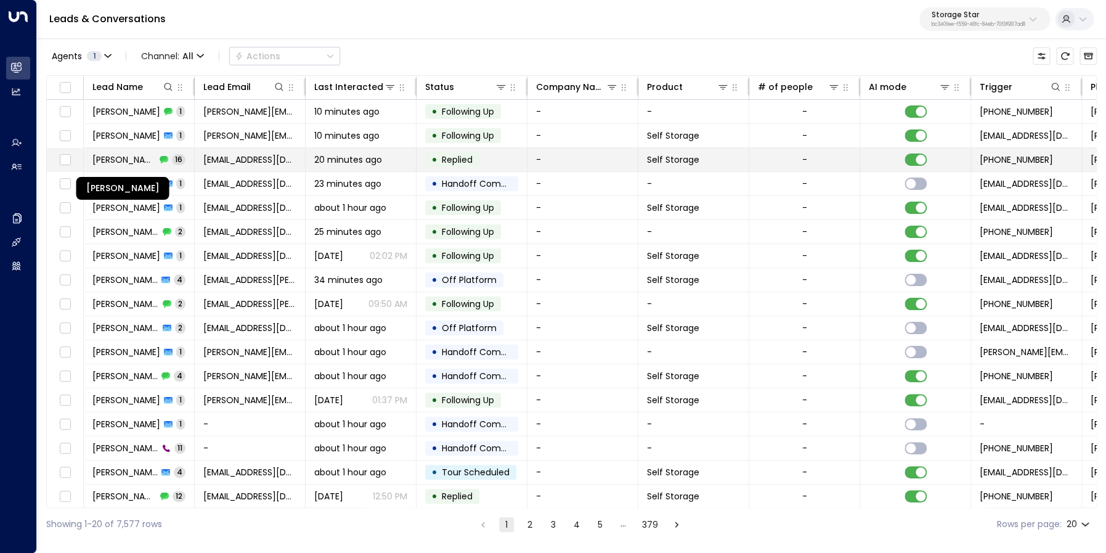
click at [142, 155] on span "Courtney Duncan" at bounding box center [123, 159] width 63 height 12
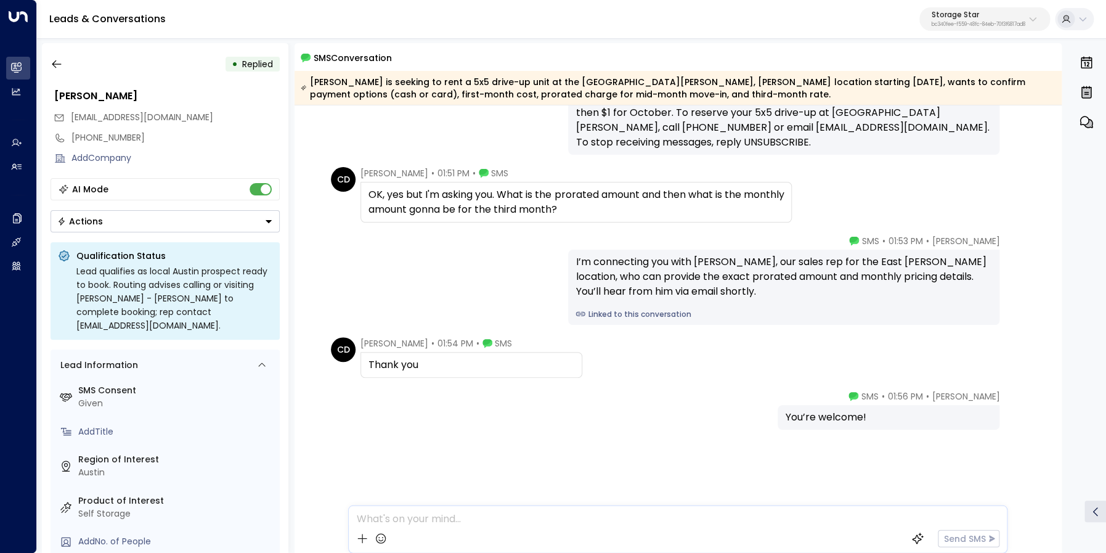
scroll to position [879, 0]
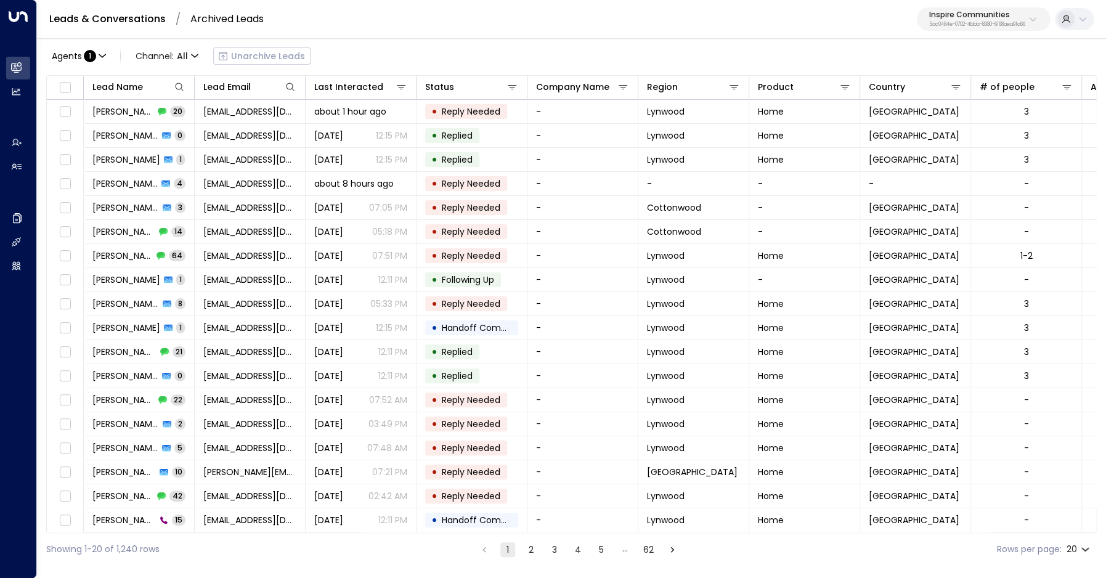
scroll to position [48, 0]
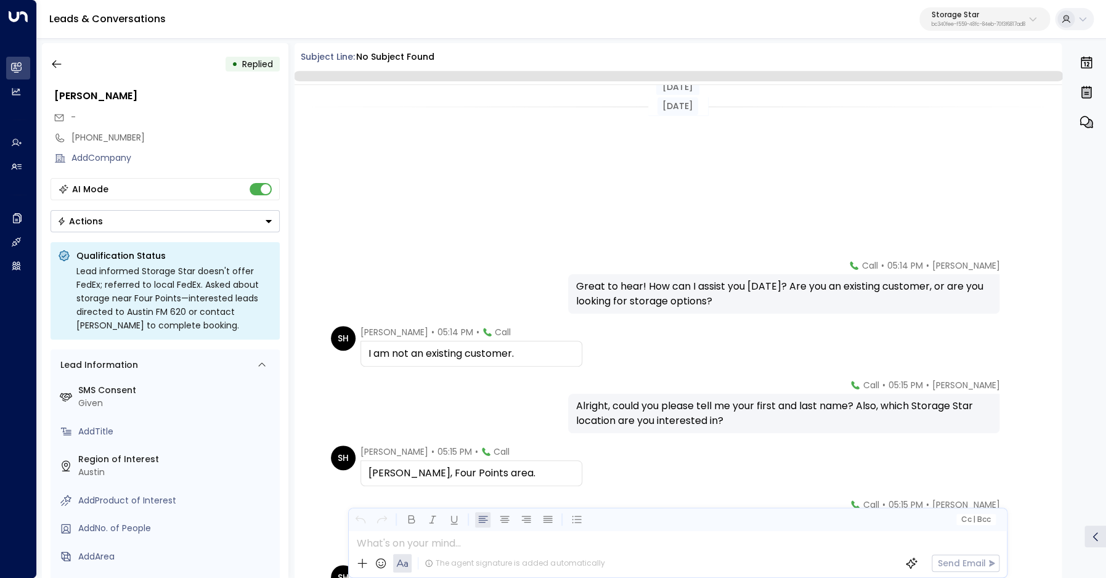
scroll to position [247, 0]
